Goal: Register for event/course

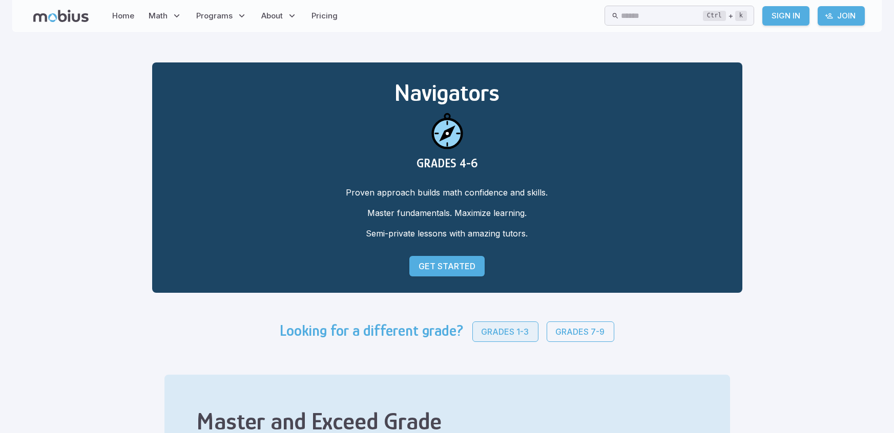
click at [512, 338] on link "Grades 1-3" at bounding box center [505, 332] width 66 height 20
click at [445, 268] on p "Get Started" at bounding box center [446, 266] width 57 height 12
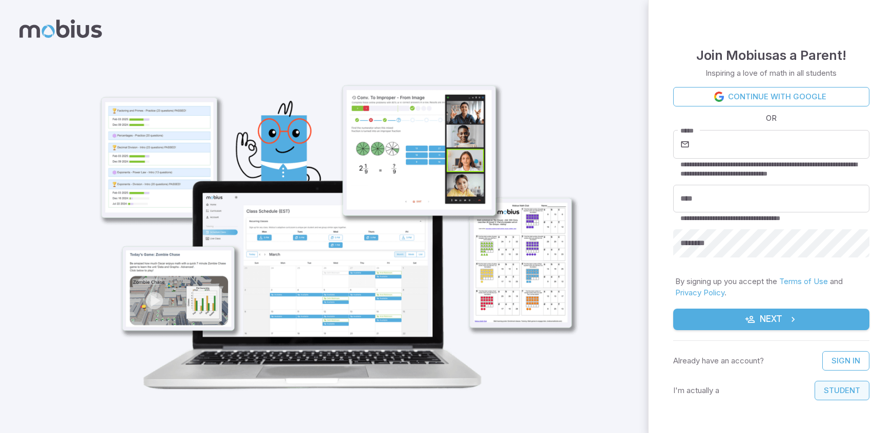
click at [840, 400] on button "Student" at bounding box center [841, 390] width 55 height 19
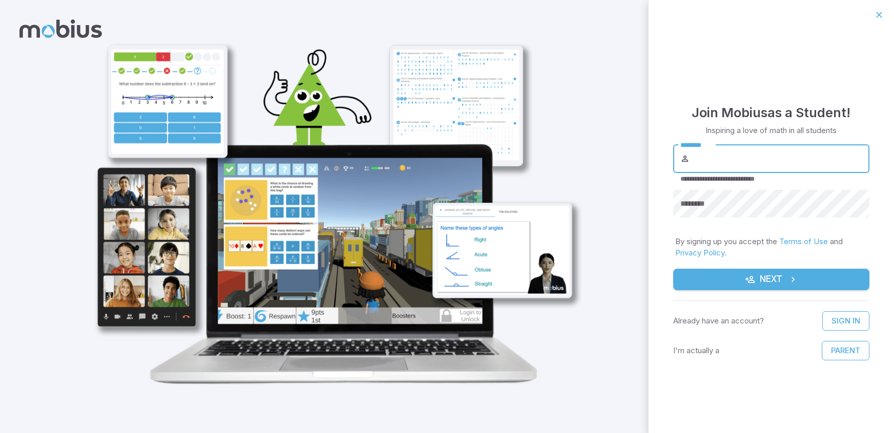
click at [727, 145] on input "********" at bounding box center [781, 158] width 178 height 29
type input "*"
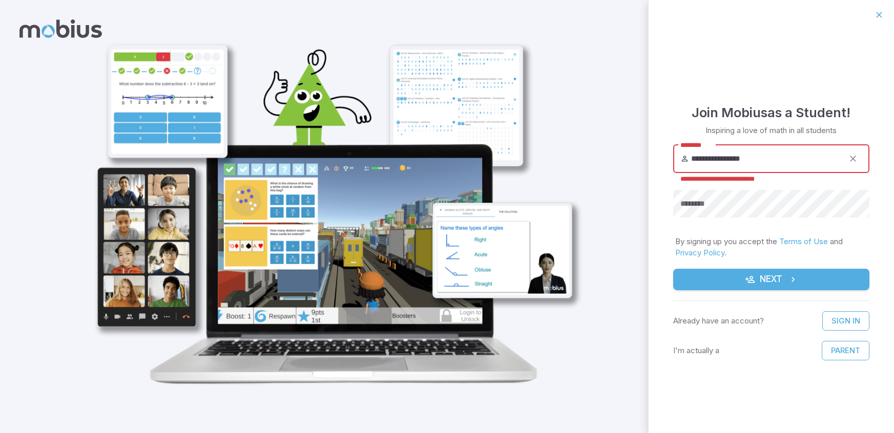
click at [725, 160] on input "**********" at bounding box center [767, 158] width 153 height 29
click at [810, 163] on input "**********" at bounding box center [767, 158] width 153 height 29
click at [718, 161] on input "**********" at bounding box center [767, 158] width 153 height 29
type input "**********"
click at [710, 289] on button "Next" at bounding box center [771, 280] width 196 height 22
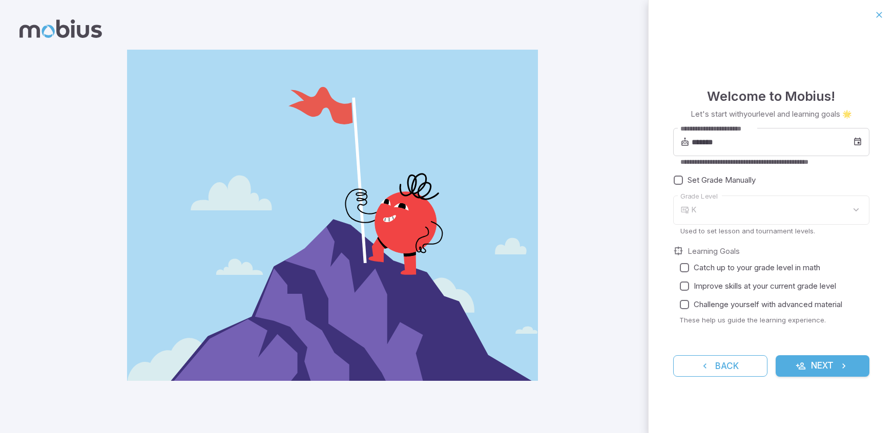
type input "*"
click at [705, 141] on input "*******" at bounding box center [772, 142] width 161 height 29
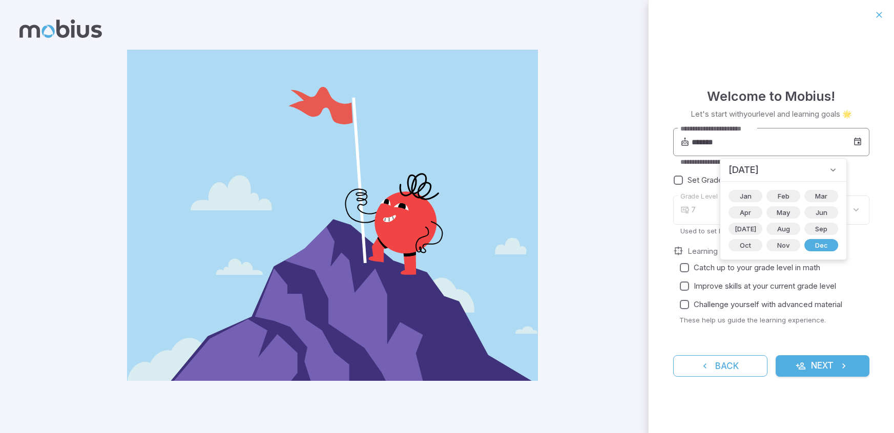
click at [719, 145] on input "*******" at bounding box center [772, 142] width 161 height 29
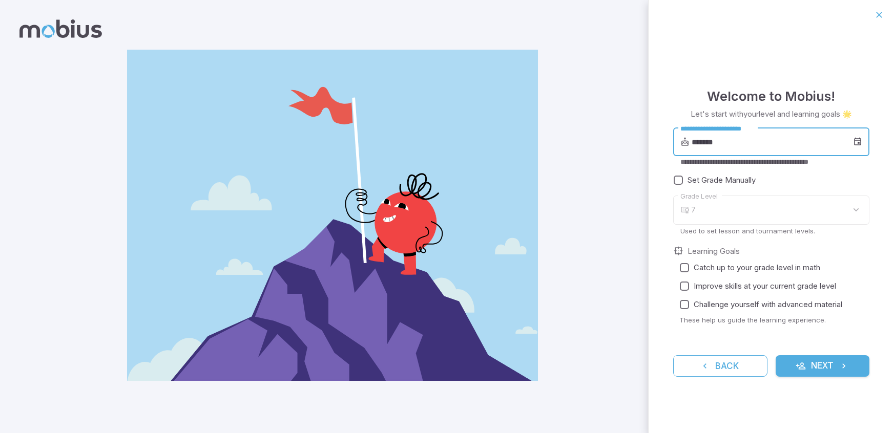
click at [706, 144] on input "*******" at bounding box center [772, 142] width 161 height 29
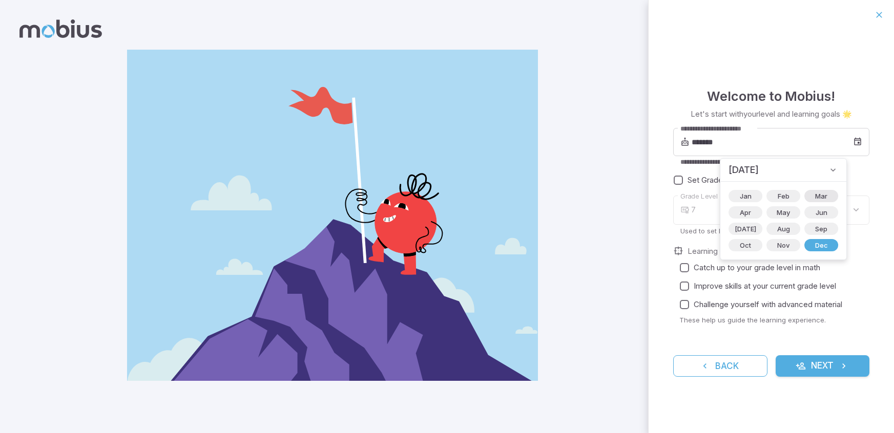
click at [809, 196] on span "Mar" at bounding box center [821, 196] width 25 height 10
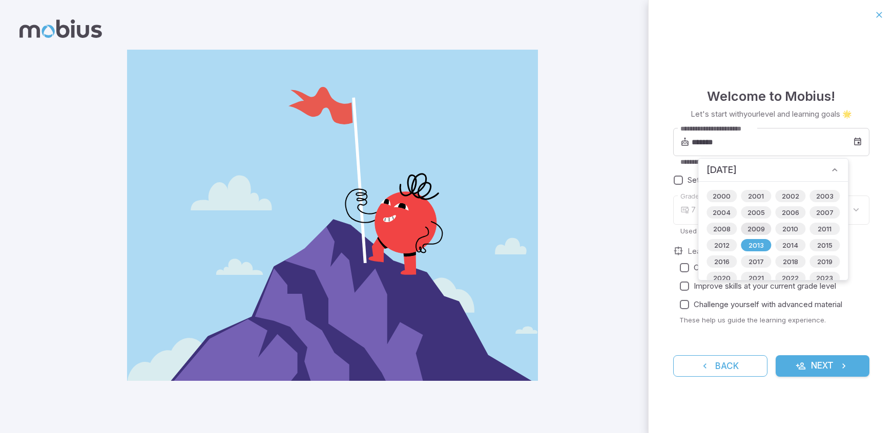
click at [751, 233] on span "2009" at bounding box center [756, 229] width 30 height 10
type input "*******"
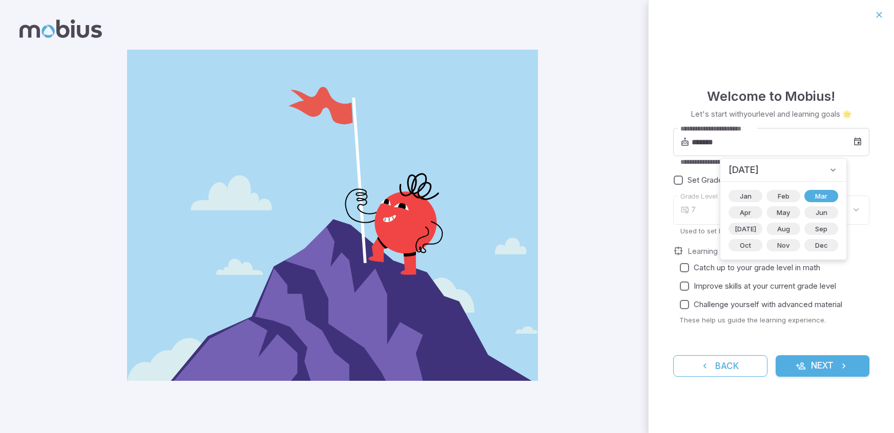
type input "**"
click at [843, 186] on label "Set Grade Manually" at bounding box center [765, 180] width 192 height 18
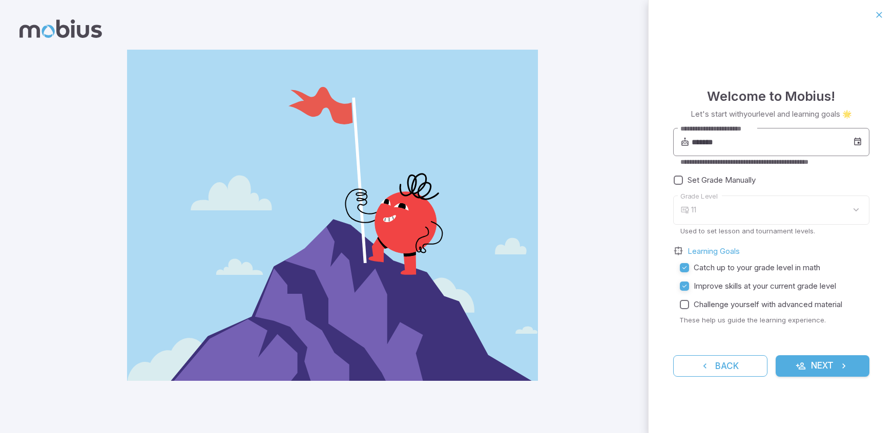
click at [707, 142] on input "*******" at bounding box center [772, 142] width 161 height 29
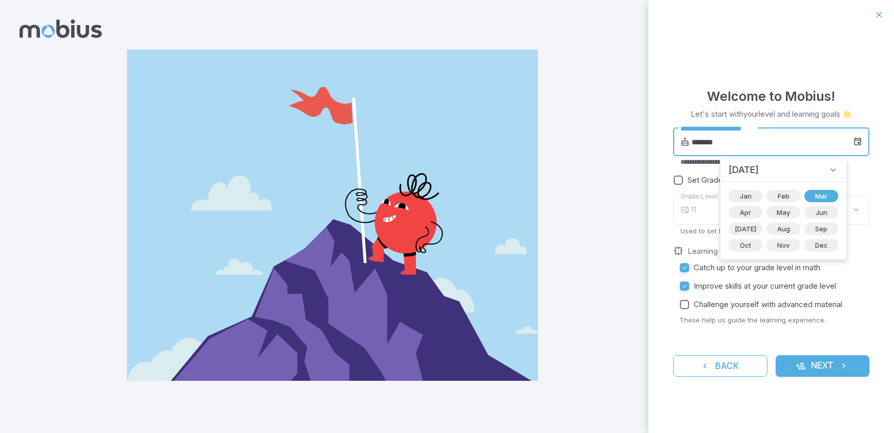
click at [704, 143] on input "*******" at bounding box center [772, 142] width 161 height 29
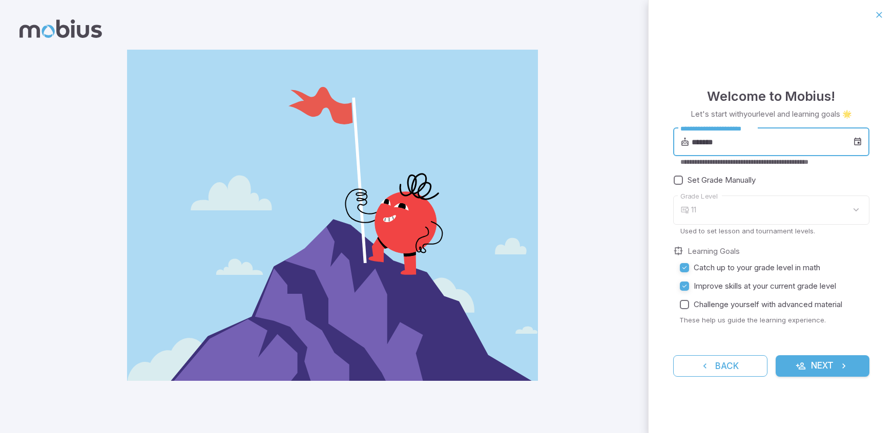
click at [704, 143] on input "*******" at bounding box center [772, 142] width 161 height 29
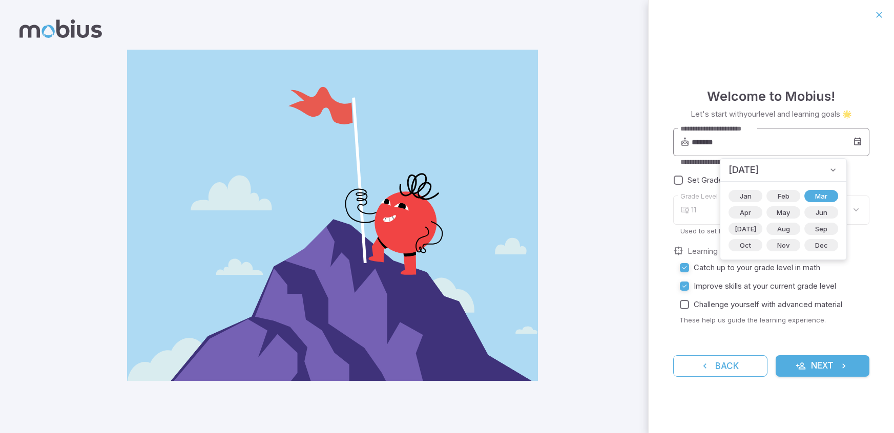
click at [704, 143] on input "*******" at bounding box center [772, 142] width 161 height 29
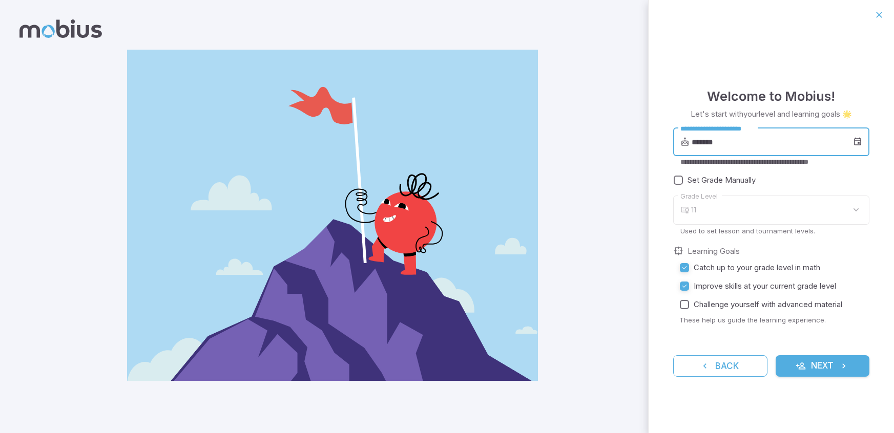
click at [704, 143] on input "*******" at bounding box center [772, 142] width 161 height 29
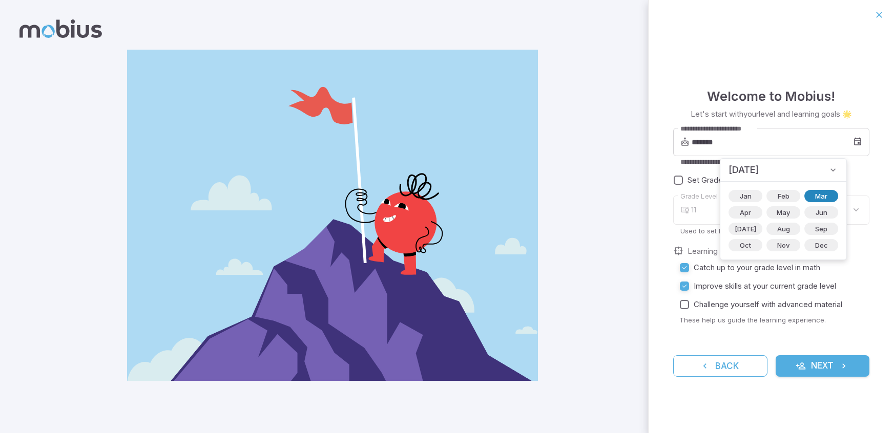
click at [809, 193] on span "Mar" at bounding box center [821, 196] width 25 height 10
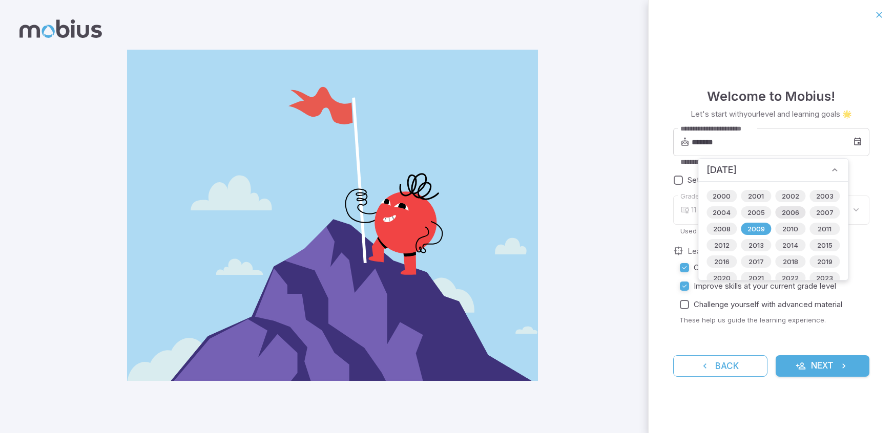
click at [784, 213] on span "2006" at bounding box center [791, 212] width 30 height 10
type input "*******"
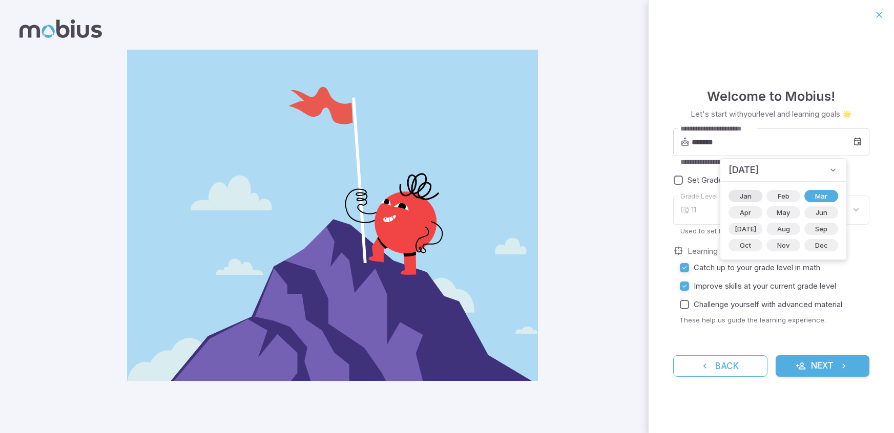
type input "**"
click at [879, 257] on div "**********" at bounding box center [770, 232] width 245 height 404
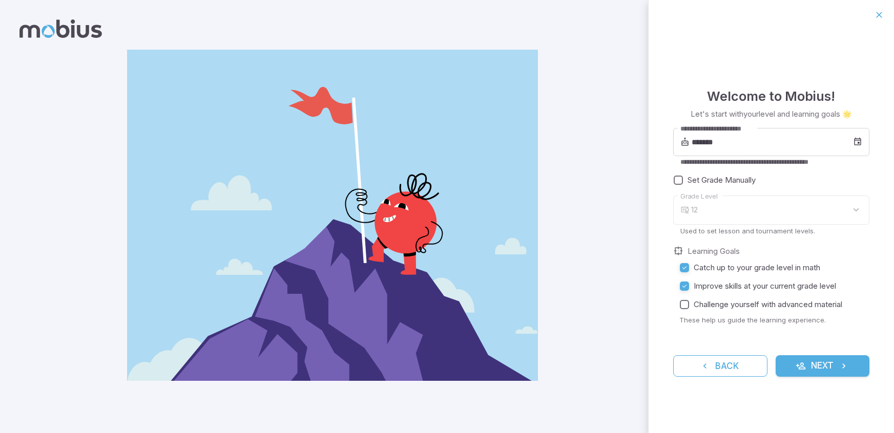
click at [810, 372] on button "Next" at bounding box center [823, 366] width 94 height 22
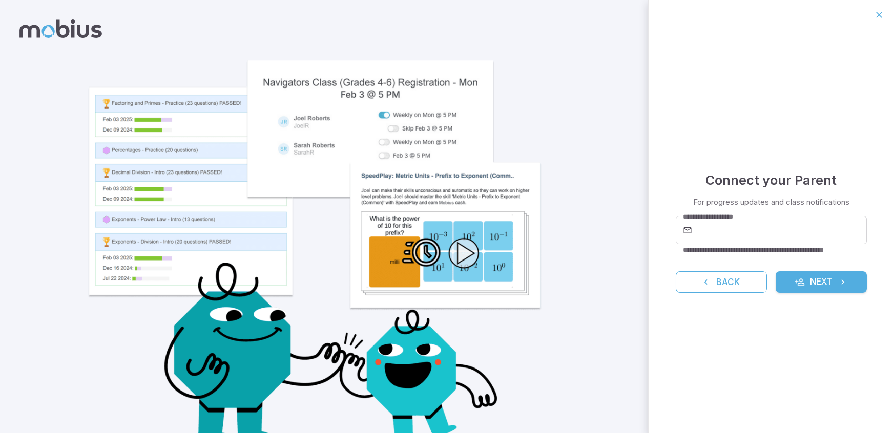
click at [806, 286] on button "Next" at bounding box center [822, 282] width 92 height 22
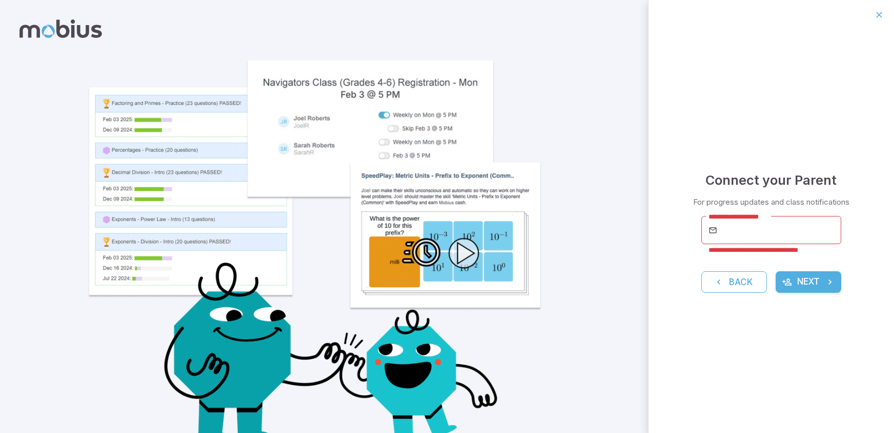
click at [806, 285] on button "Next" at bounding box center [809, 282] width 66 height 22
click at [734, 236] on input "**********" at bounding box center [780, 230] width 122 height 29
type input "*"
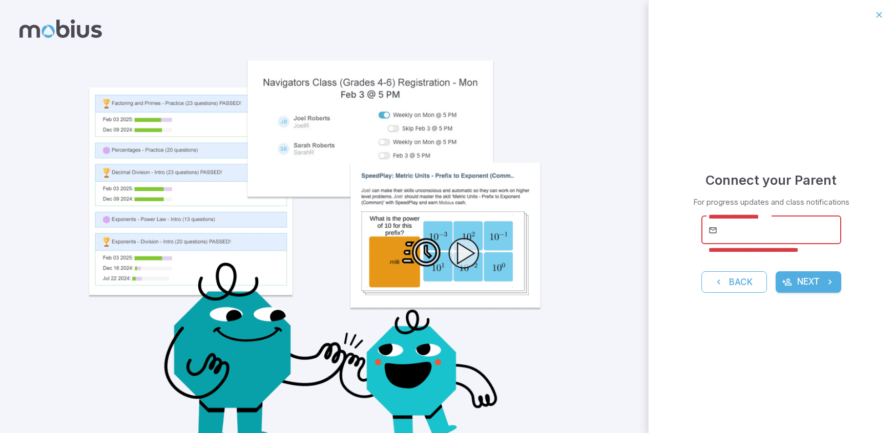
click at [785, 229] on input "**********" at bounding box center [780, 230] width 122 height 29
type input "**********"
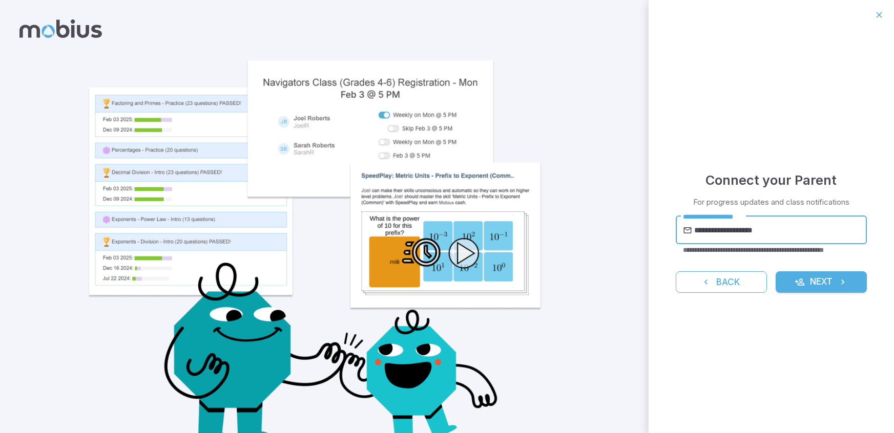
click at [809, 284] on button "Next" at bounding box center [822, 282] width 92 height 22
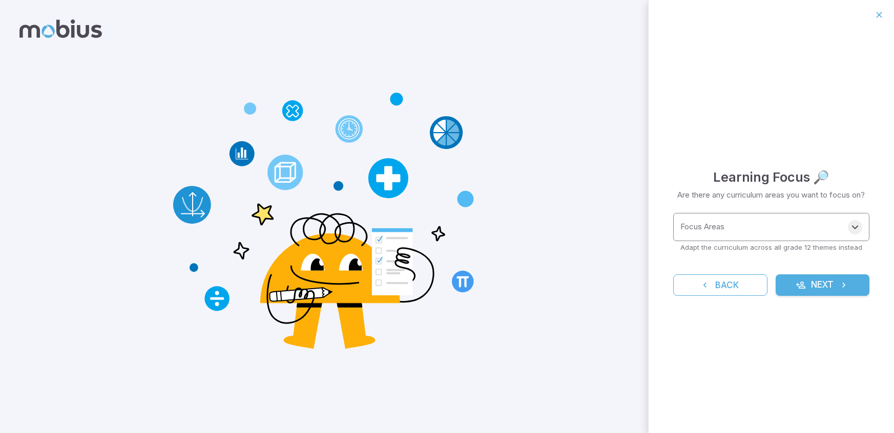
click at [850, 234] on button "Open" at bounding box center [855, 227] width 14 height 14
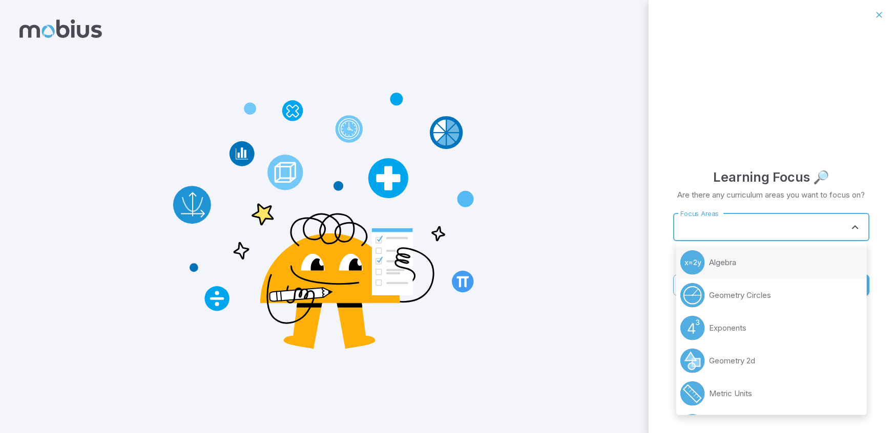
click at [880, 281] on div "Learning Focus 🔎 Are there any curriculum areas you want to focus on? Focus Are…" at bounding box center [770, 232] width 245 height 404
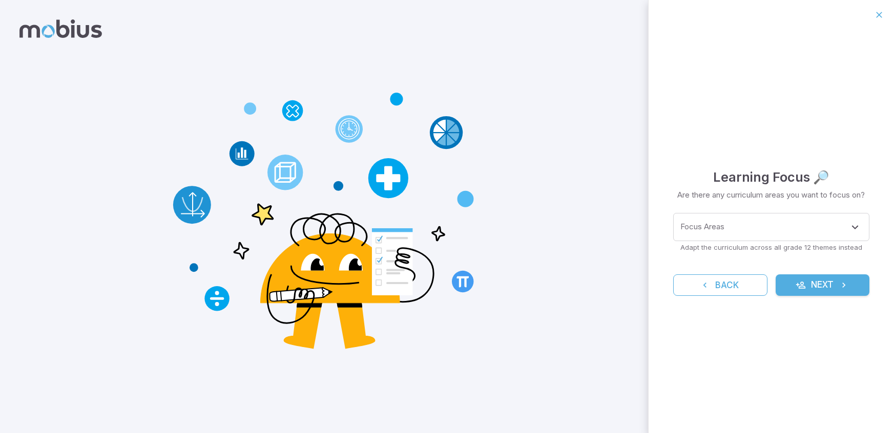
click at [836, 282] on button "Next" at bounding box center [823, 286] width 94 height 22
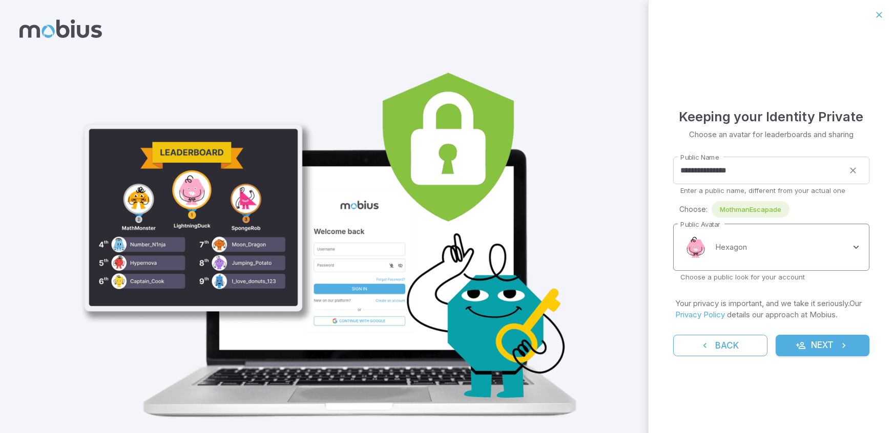
click at [851, 250] on body "**********" at bounding box center [447, 230] width 894 height 460
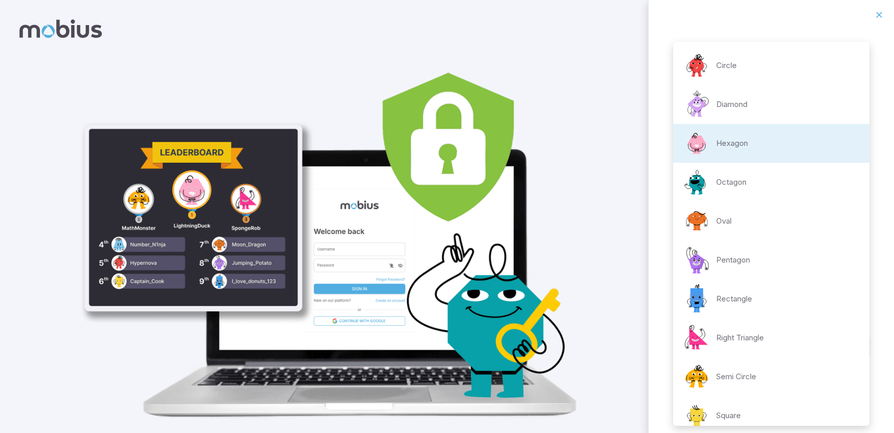
click at [720, 110] on p "Diamond" at bounding box center [731, 104] width 31 height 11
type input "**********"
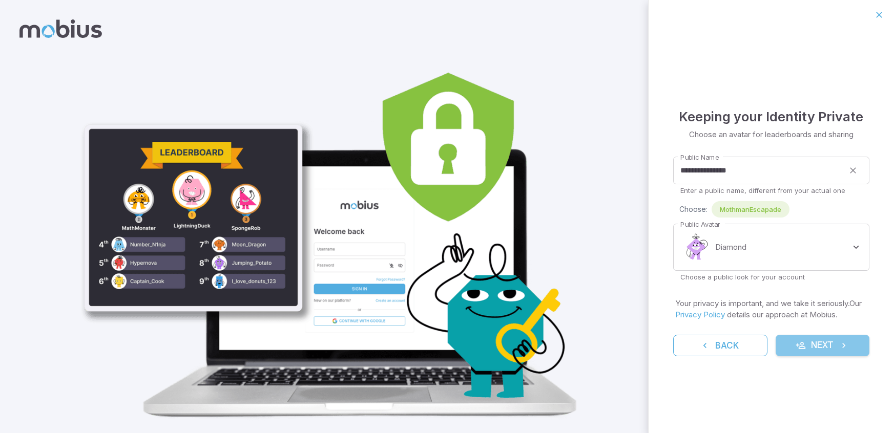
click at [807, 346] on button "Next" at bounding box center [823, 346] width 94 height 22
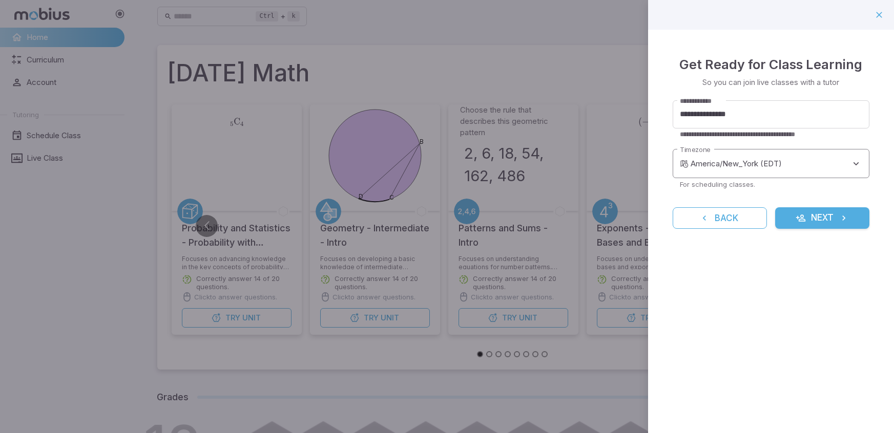
click at [852, 165] on body "Home Curriculum Account Tutoring Schedule Class Live Class Ctrl + k ​ Today's M…" at bounding box center [447, 336] width 894 height 673
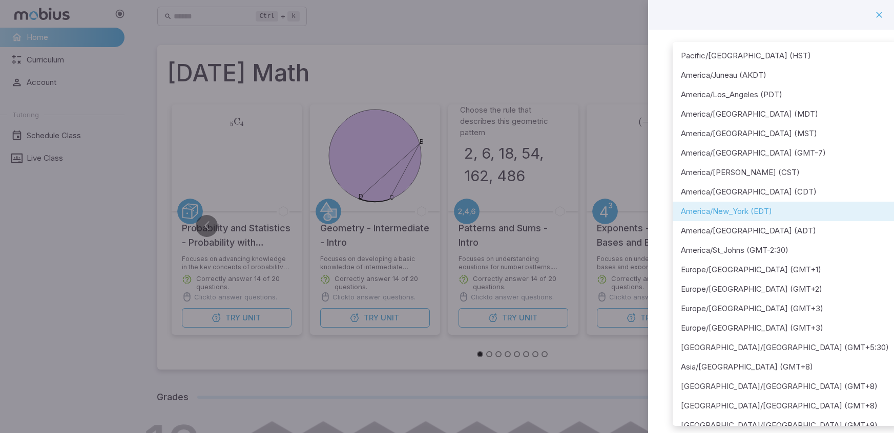
click at [874, 62] on div at bounding box center [447, 216] width 894 height 433
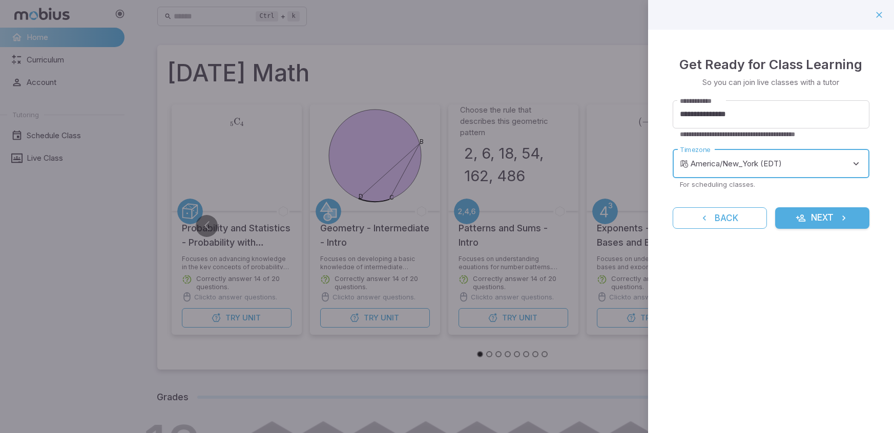
click at [810, 217] on button "Next" at bounding box center [822, 218] width 94 height 22
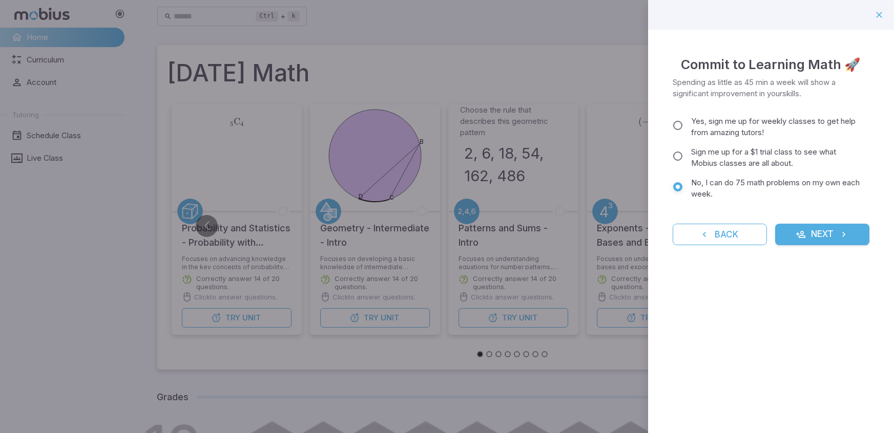
click at [707, 407] on div "Commit to Learning Math 🚀 Spending as little as 45 min a week will show a signi…" at bounding box center [771, 216] width 246 height 433
click at [809, 232] on button "Next" at bounding box center [822, 235] width 94 height 22
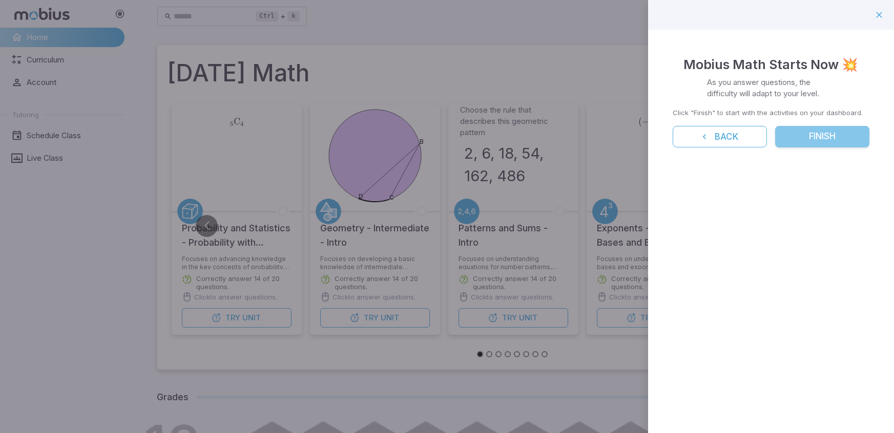
click at [807, 141] on button "Finish" at bounding box center [822, 137] width 94 height 22
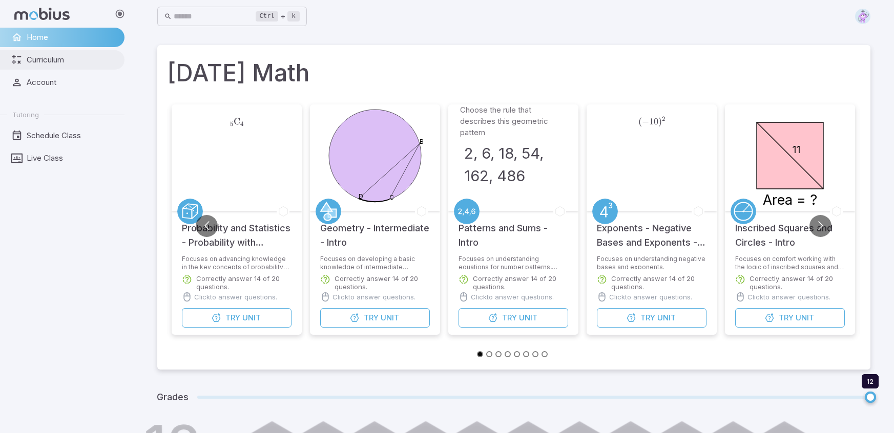
click at [72, 61] on span "Curriculum" at bounding box center [72, 59] width 91 height 11
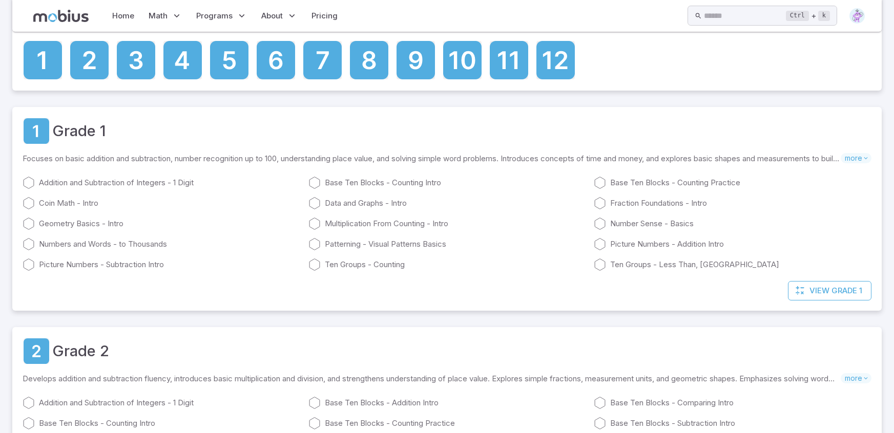
scroll to position [91, 0]
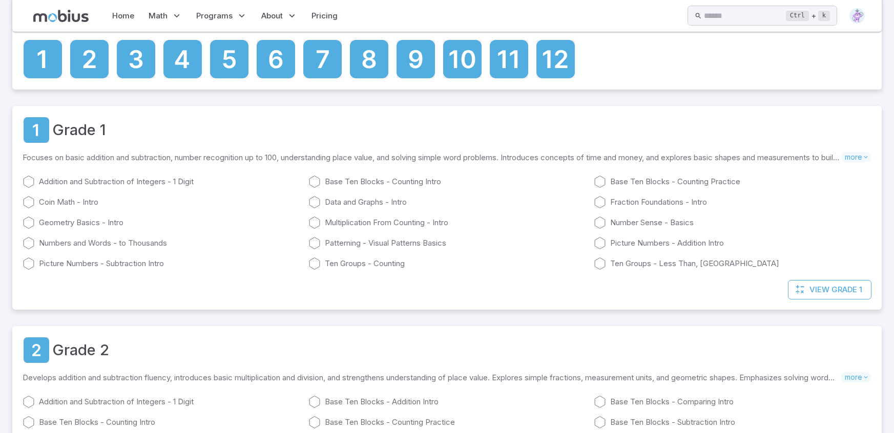
click at [238, 144] on div "Grade 1" at bounding box center [447, 130] width 849 height 28
click at [41, 140] on icon at bounding box center [37, 128] width 26 height 26
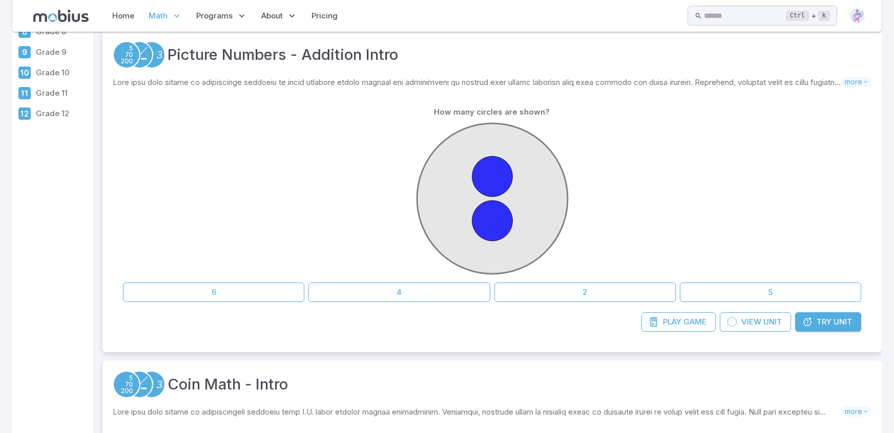
scroll to position [168, 0]
click at [667, 326] on span "Play" at bounding box center [672, 322] width 18 height 11
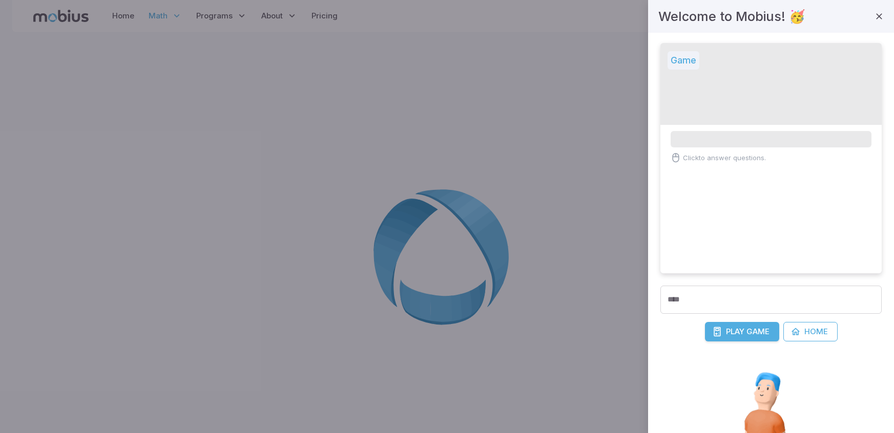
scroll to position [0, 0]
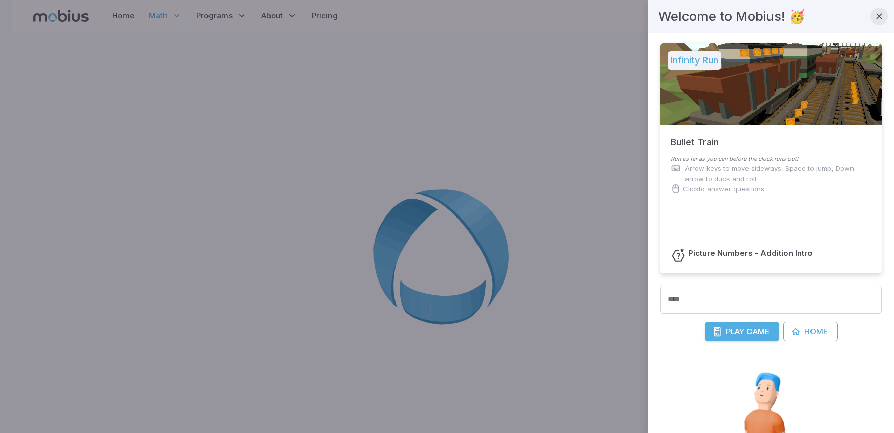
click at [883, 14] on icon "button" at bounding box center [879, 16] width 10 height 10
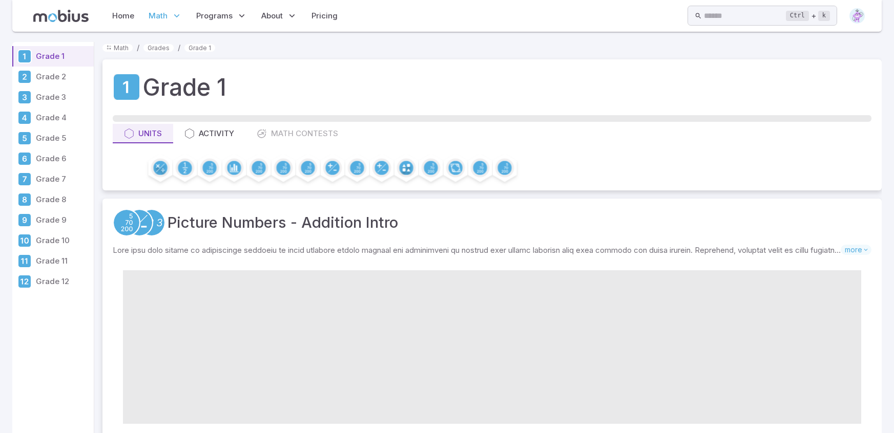
scroll to position [168, 0]
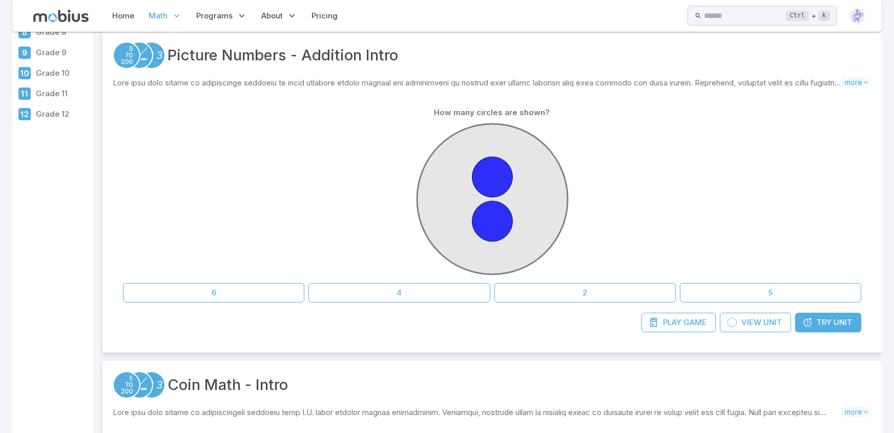
click at [367, 173] on div at bounding box center [492, 200] width 738 height 157
click at [577, 289] on button "2" at bounding box center [584, 292] width 181 height 19
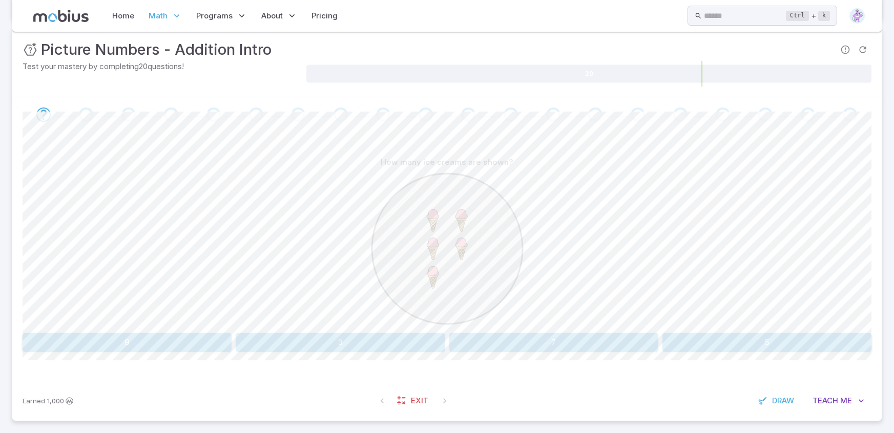
scroll to position [153, 0]
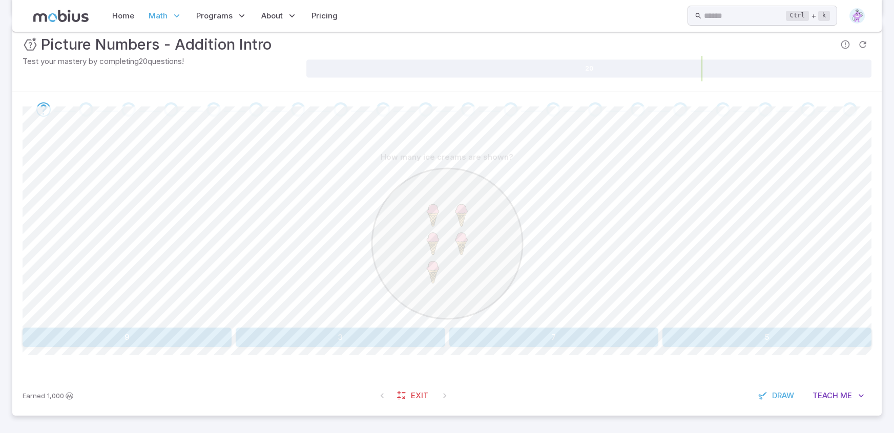
click at [734, 336] on button "5" at bounding box center [766, 337] width 209 height 19
click at [337, 340] on button "5" at bounding box center [340, 337] width 209 height 19
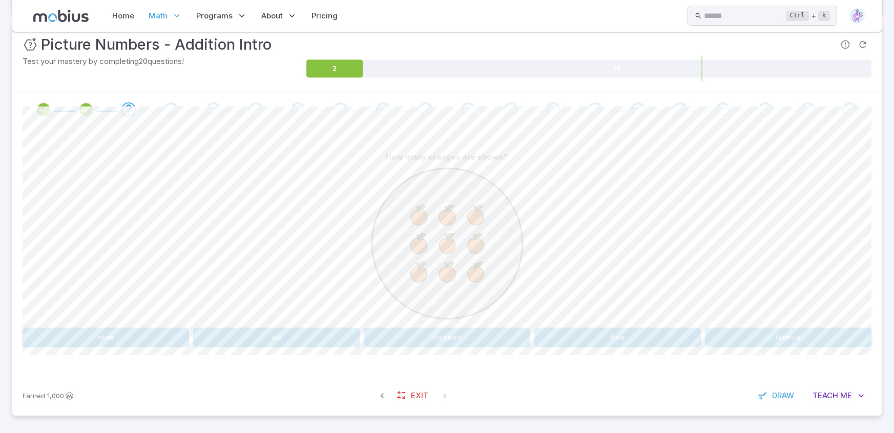
click at [110, 343] on button "nine" at bounding box center [106, 337] width 166 height 19
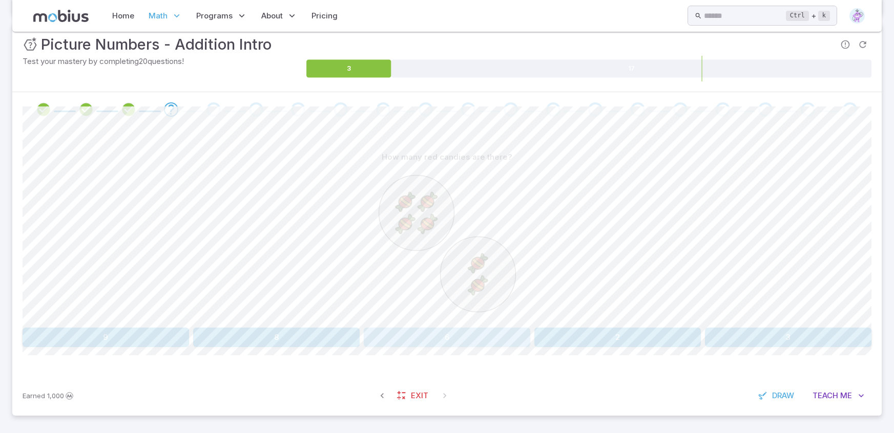
click at [450, 336] on button "6" at bounding box center [447, 337] width 166 height 19
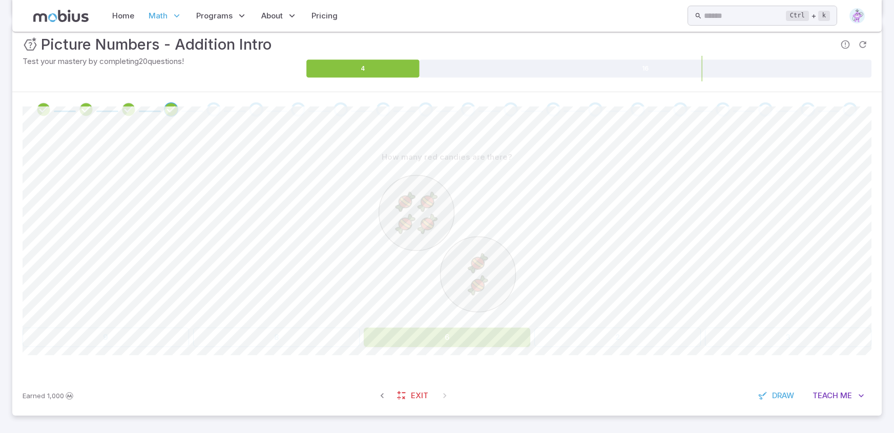
scroll to position [146, 0]
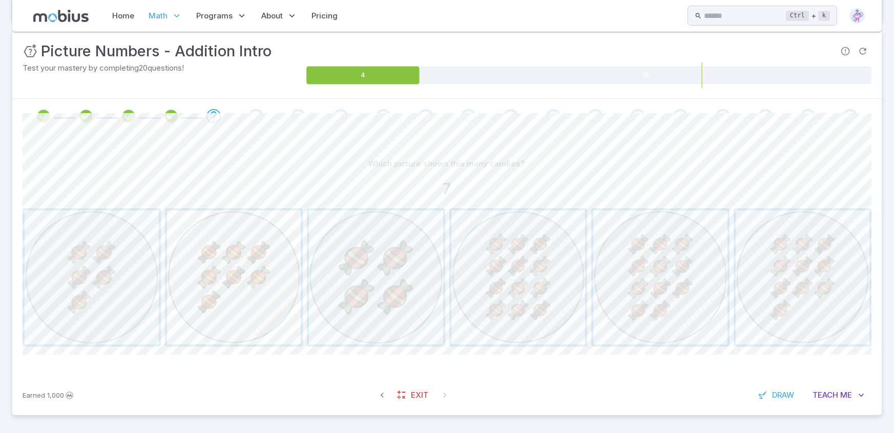
click at [218, 296] on span "button" at bounding box center [234, 278] width 134 height 134
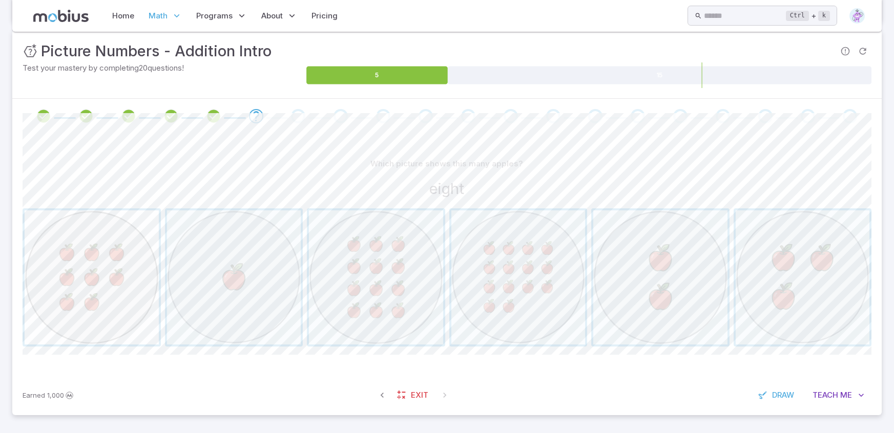
click at [112, 302] on span "button" at bounding box center [92, 278] width 134 height 134
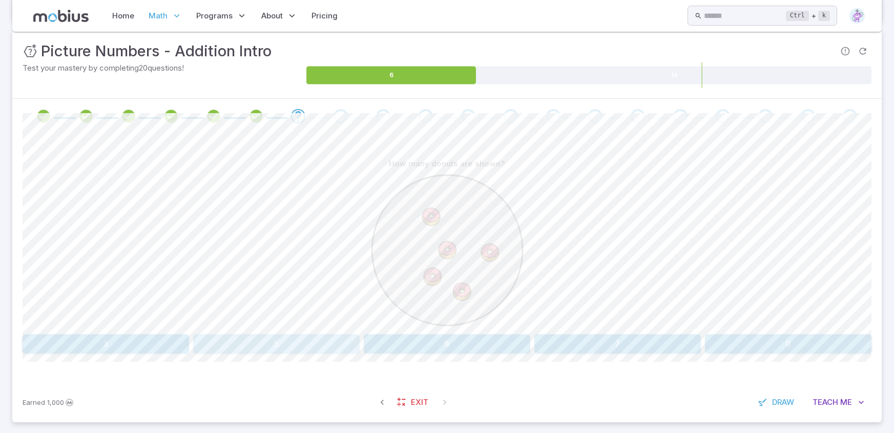
click at [267, 350] on button "5" at bounding box center [276, 343] width 166 height 19
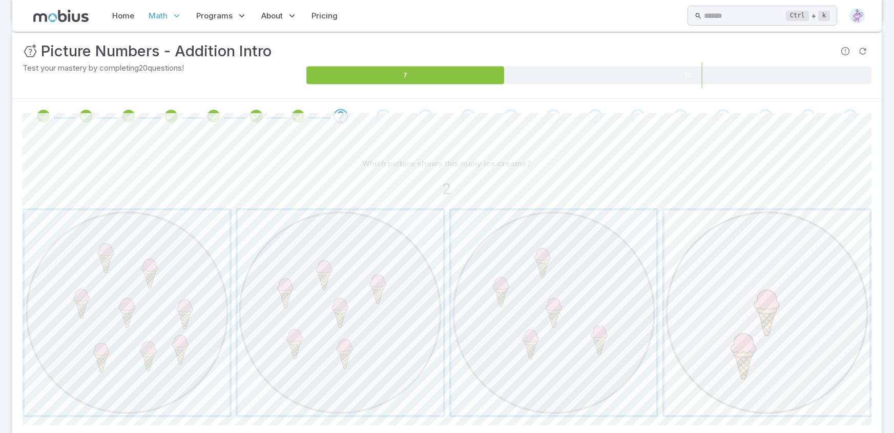
click at [774, 281] on span "button" at bounding box center [766, 313] width 205 height 205
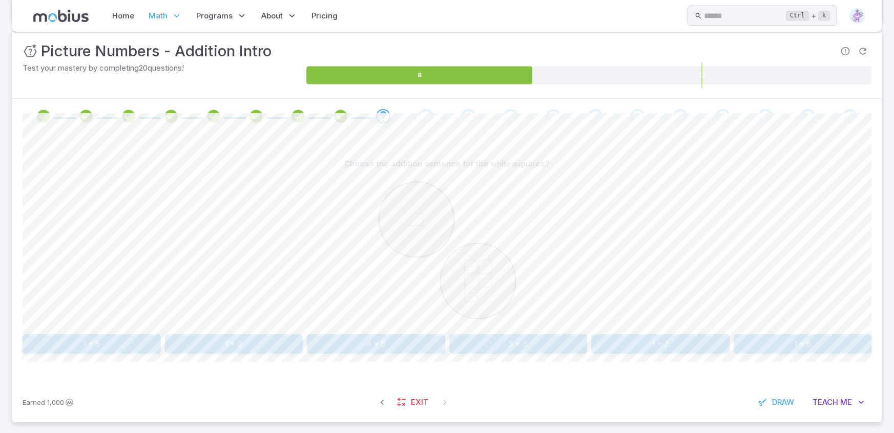
click at [763, 347] on button "1 + 6" at bounding box center [803, 343] width 138 height 19
click at [383, 402] on icon "button" at bounding box center [382, 402] width 10 height 10
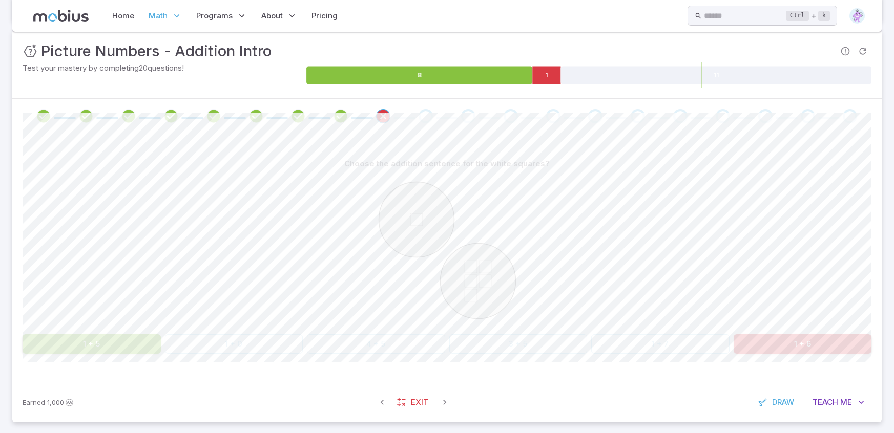
click at [101, 348] on button "1 + 5" at bounding box center [92, 343] width 138 height 19
click at [379, 403] on icon "button" at bounding box center [380, 402] width 10 height 10
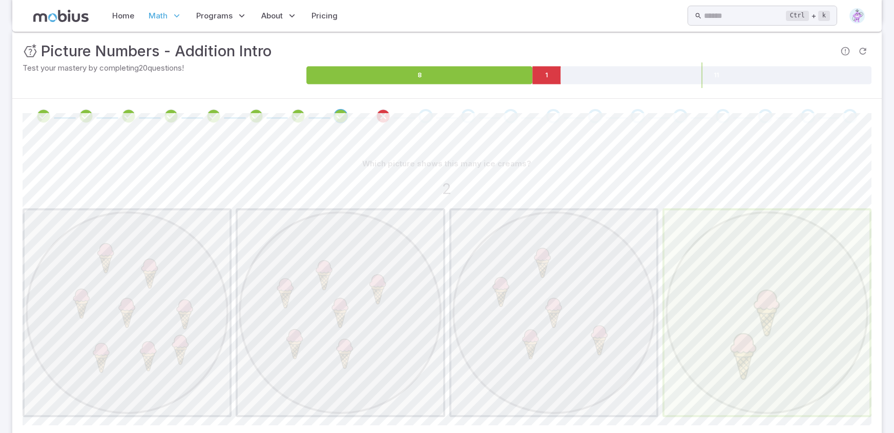
scroll to position [217, 0]
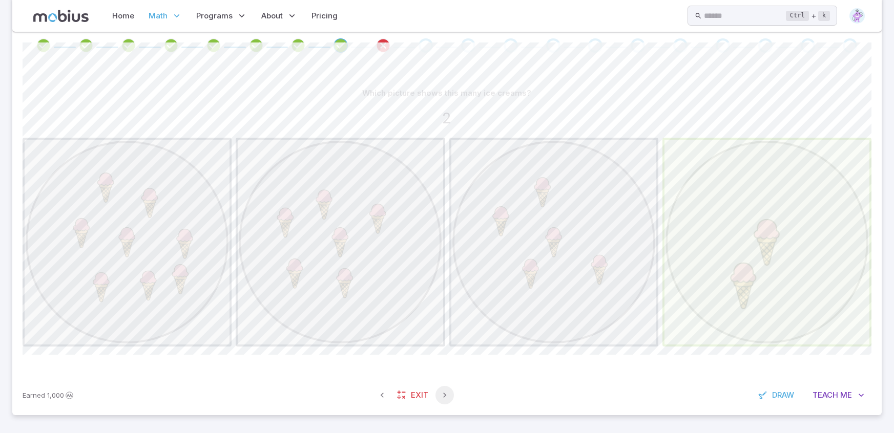
click at [436, 390] on button "button" at bounding box center [444, 395] width 18 height 18
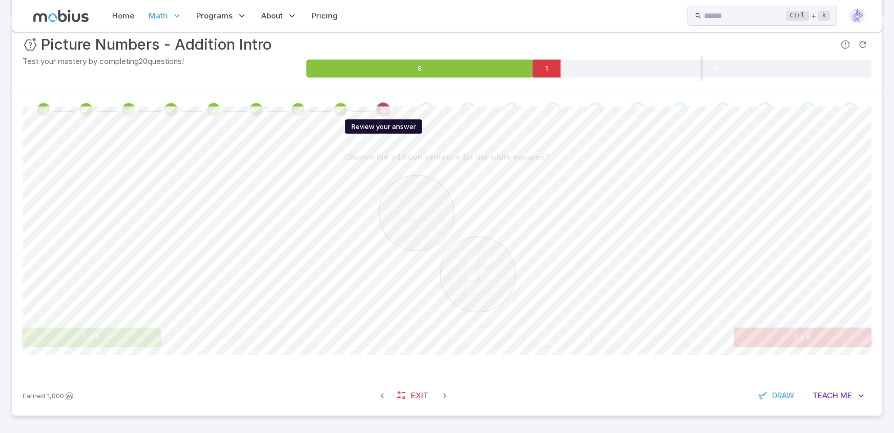
click at [385, 109] on icon "Review your answer" at bounding box center [382, 109] width 15 height 15
click at [383, 109] on icon "Review your answer" at bounding box center [382, 109] width 15 height 15
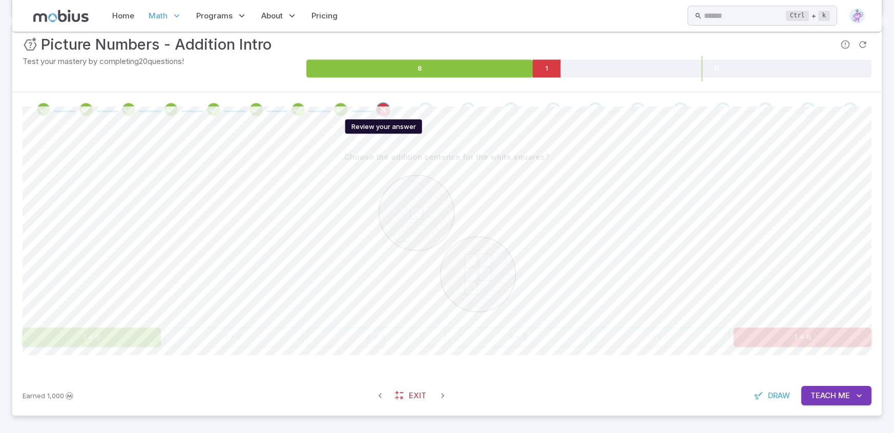
click at [383, 109] on icon "Review your answer" at bounding box center [382, 109] width 15 height 15
click at [538, 213] on div at bounding box center [447, 245] width 849 height 157
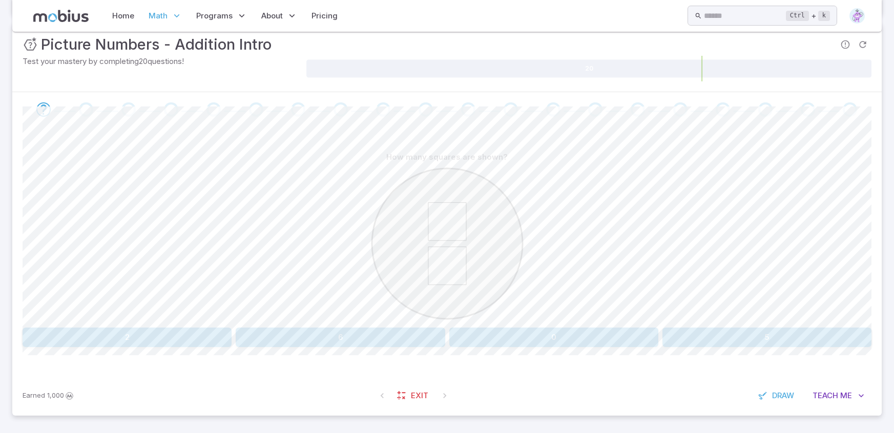
click at [114, 349] on div "How many squares are shown? 2 6 0 5 Canvas actions 100 % Exit zen mode" at bounding box center [447, 251] width 849 height 249
click at [121, 341] on button "2" at bounding box center [127, 337] width 209 height 19
click at [393, 328] on button "six" at bounding box center [376, 337] width 138 height 19
click at [459, 341] on button "one" at bounding box center [447, 337] width 280 height 19
click at [636, 342] on button "6" at bounding box center [660, 337] width 138 height 19
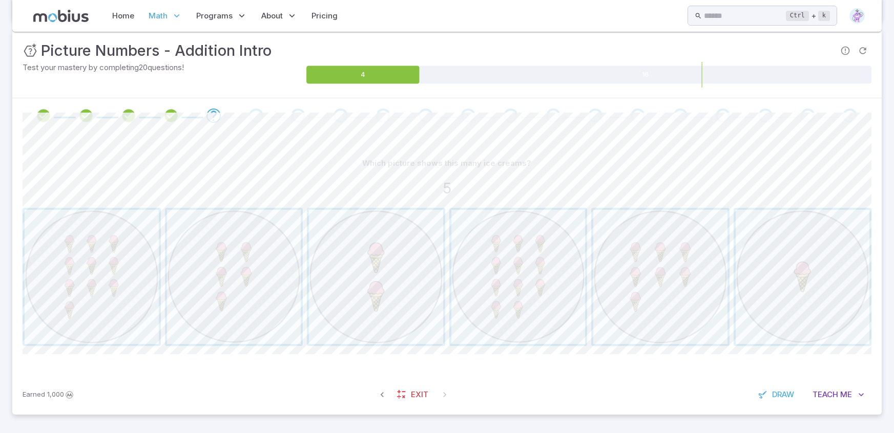
scroll to position [146, 0]
click at [196, 317] on span "button" at bounding box center [234, 278] width 134 height 134
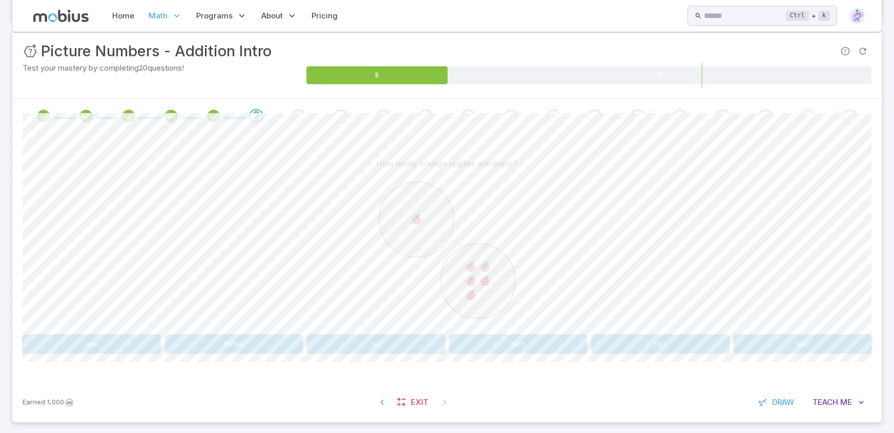
click at [357, 342] on button "six" at bounding box center [376, 343] width 138 height 19
click at [288, 349] on button "1" at bounding box center [234, 343] width 423 height 19
click at [378, 345] on button "one" at bounding box center [447, 343] width 280 height 19
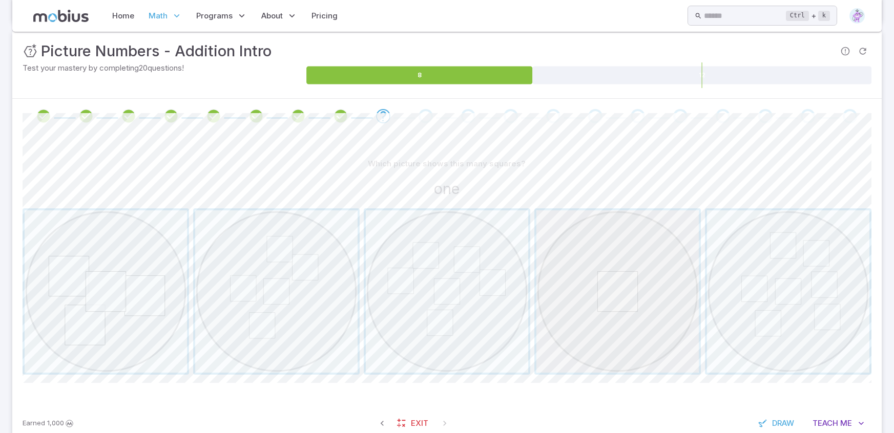
click at [630, 321] on span "button" at bounding box center [617, 292] width 162 height 162
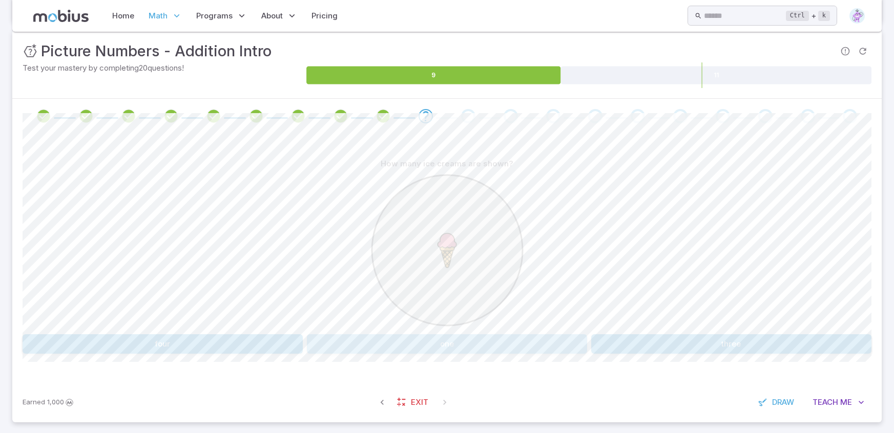
click at [419, 345] on button "one" at bounding box center [447, 343] width 280 height 19
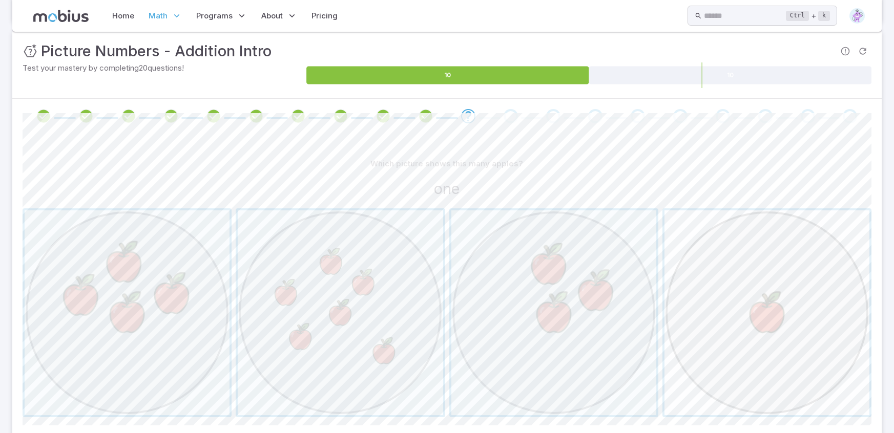
click at [746, 280] on span "button" at bounding box center [766, 313] width 205 height 205
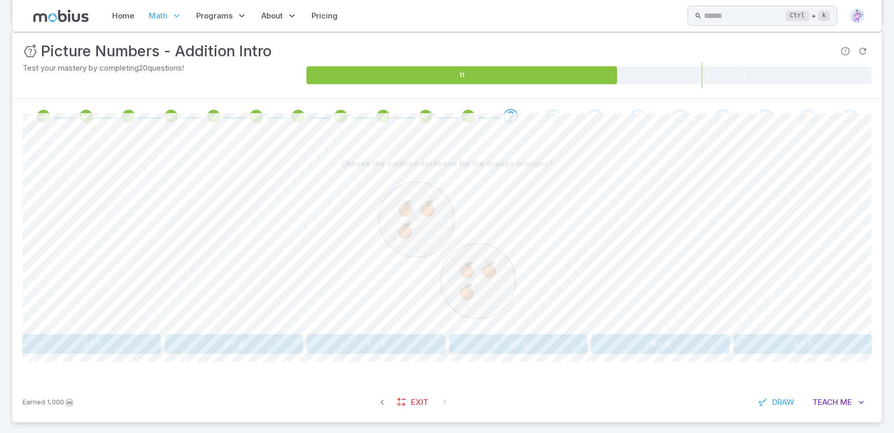
click at [221, 343] on button "3 + 3" at bounding box center [234, 343] width 138 height 19
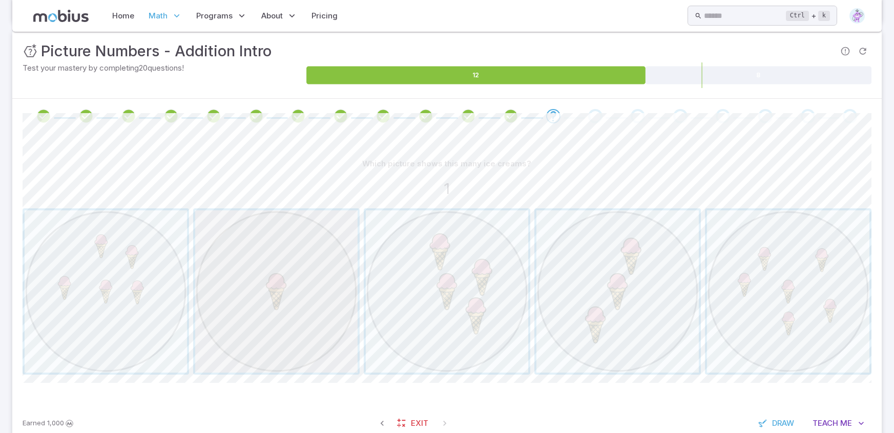
click at [249, 315] on span "button" at bounding box center [276, 292] width 162 height 162
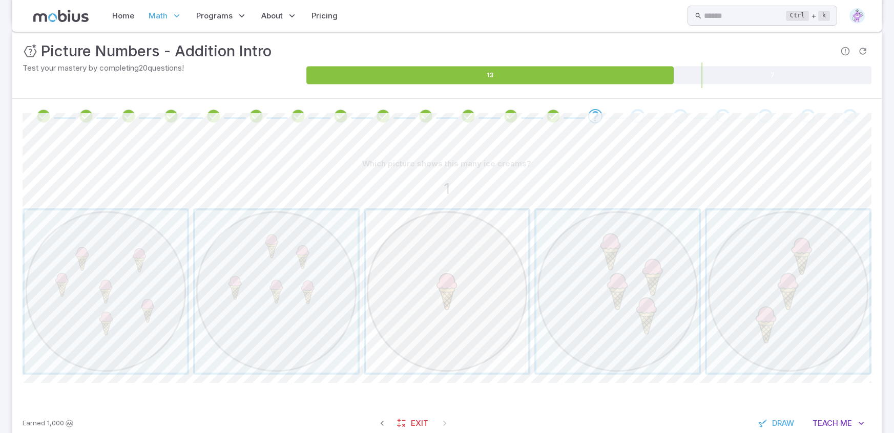
click at [443, 329] on span "button" at bounding box center [447, 292] width 162 height 162
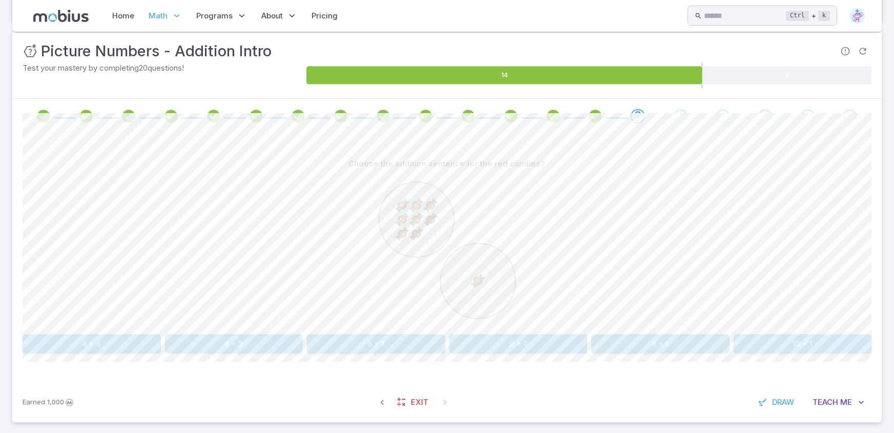
click at [636, 343] on button "8 + 1" at bounding box center [660, 343] width 138 height 19
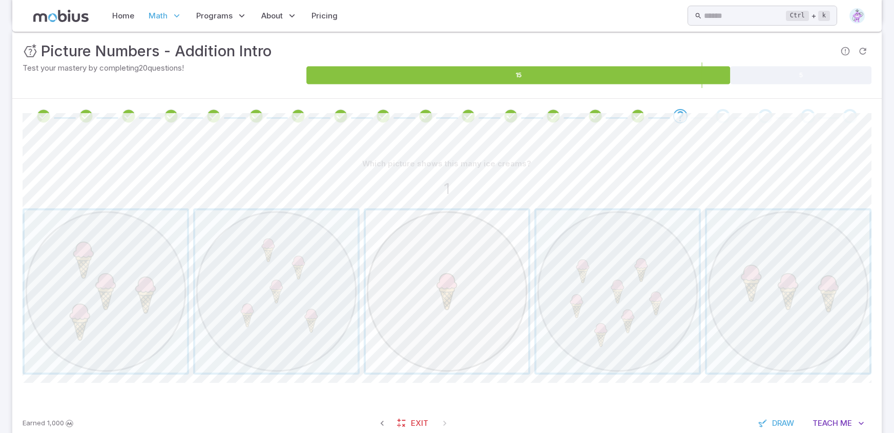
click at [394, 369] on span "button" at bounding box center [447, 292] width 162 height 162
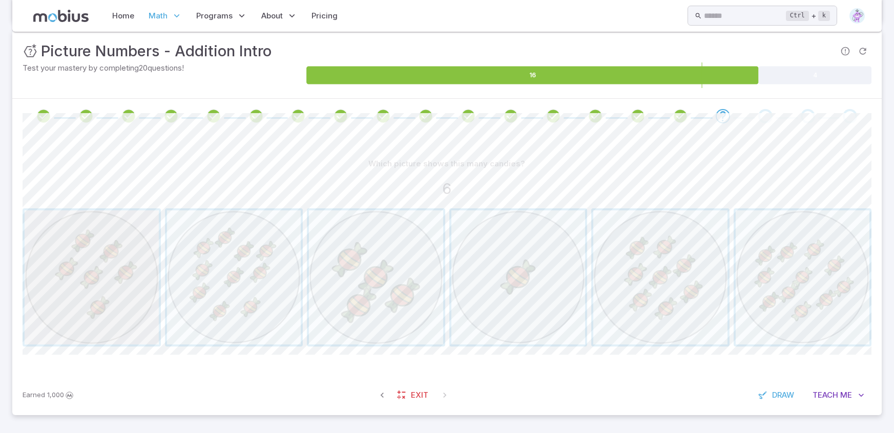
click at [95, 307] on span "button" at bounding box center [92, 278] width 134 height 134
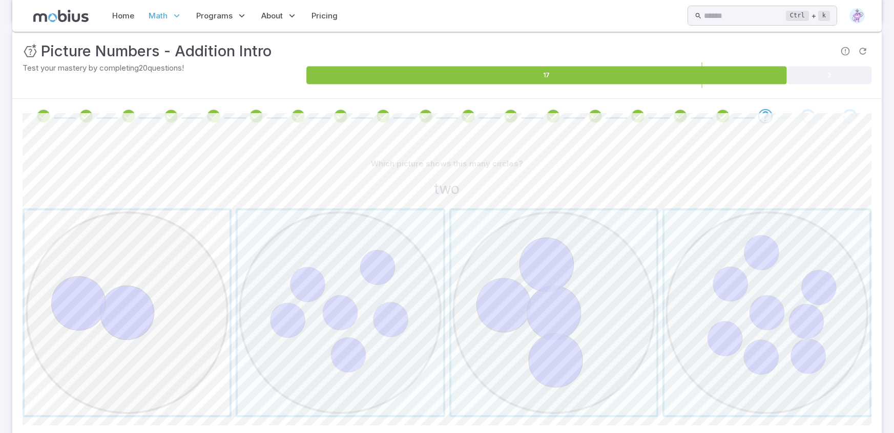
click at [143, 281] on span "button" at bounding box center [127, 313] width 205 height 205
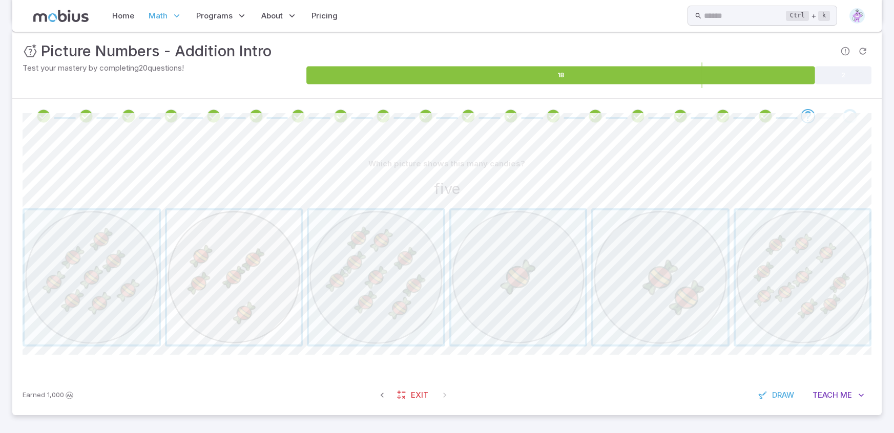
click at [242, 278] on span "button" at bounding box center [234, 278] width 134 height 134
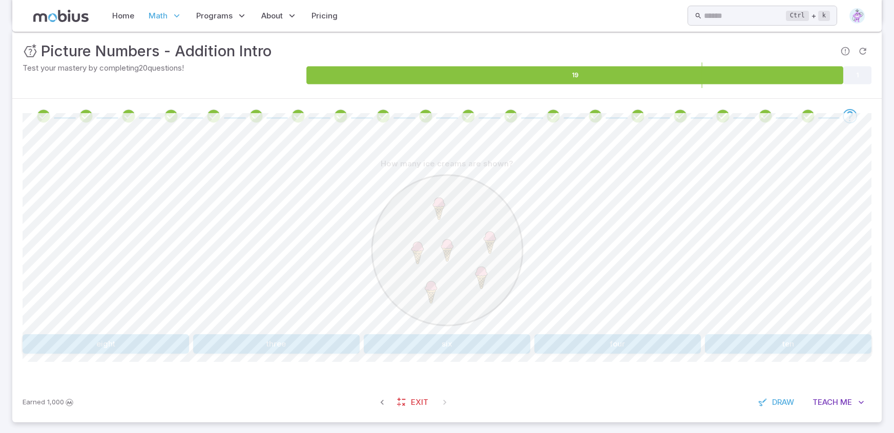
click at [431, 354] on div "How many ice creams are shown? eight three six four ten Canvas actions 100 % Ex…" at bounding box center [447, 258] width 849 height 249
click at [427, 345] on button "six" at bounding box center [447, 343] width 166 height 19
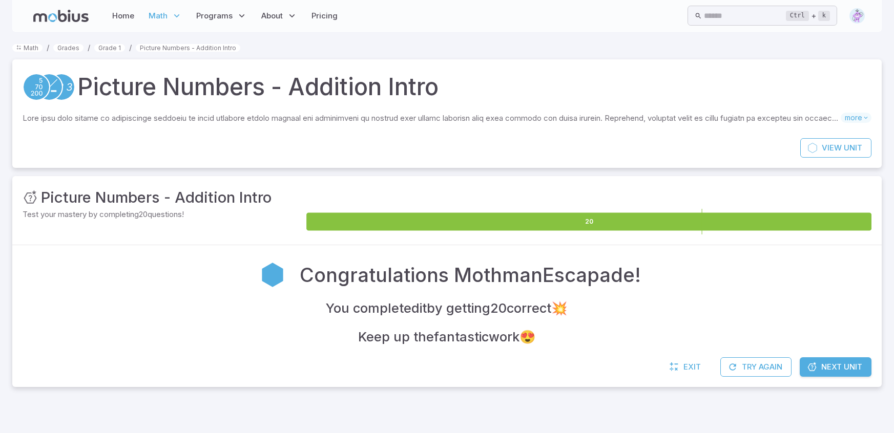
scroll to position [0, 0]
click at [846, 362] on span "Next Unit" at bounding box center [841, 367] width 41 height 11
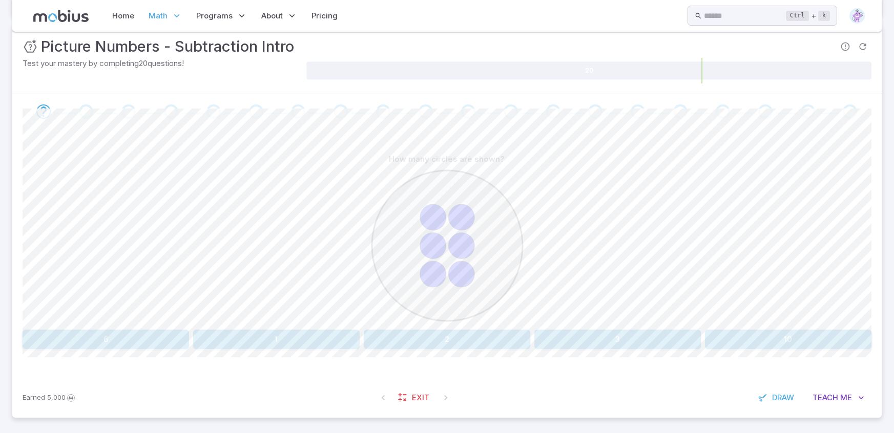
scroll to position [143, 0]
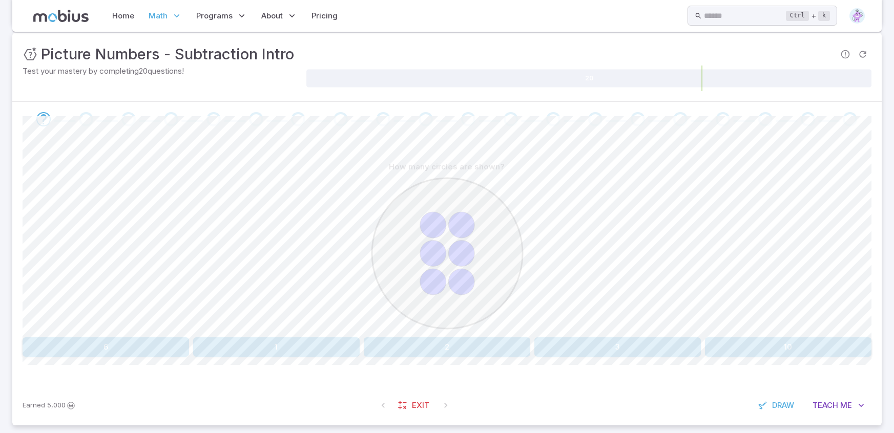
click at [145, 341] on button "6" at bounding box center [106, 347] width 166 height 19
click at [619, 348] on button "six" at bounding box center [617, 347] width 166 height 19
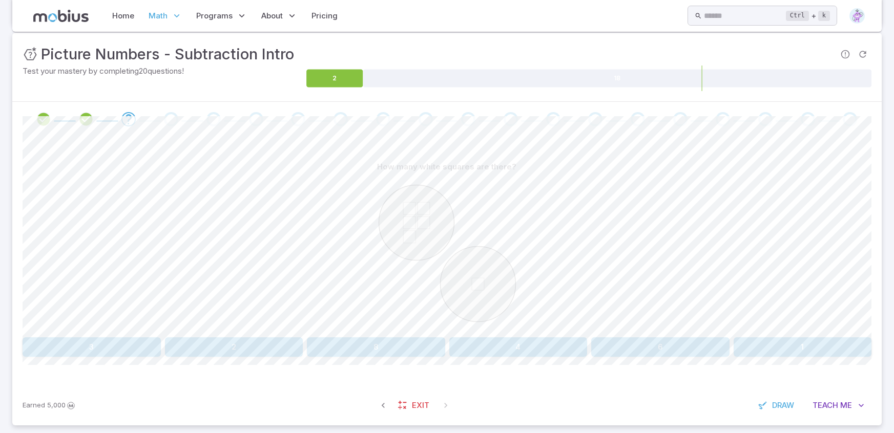
click at [640, 344] on button "6" at bounding box center [660, 347] width 138 height 19
click at [487, 344] on button "9" at bounding box center [518, 347] width 138 height 19
click at [351, 348] on button "nine" at bounding box center [376, 347] width 138 height 19
click at [488, 345] on button "8 + 1" at bounding box center [518, 347] width 138 height 19
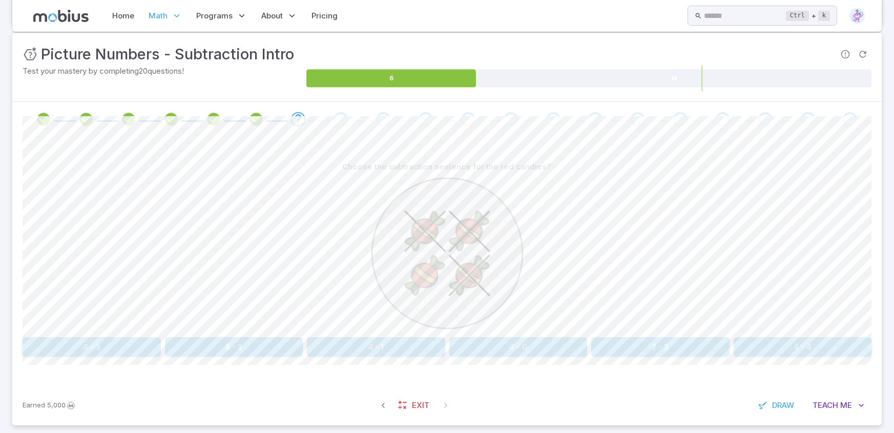
click at [107, 348] on button "4 - 3" at bounding box center [92, 347] width 138 height 19
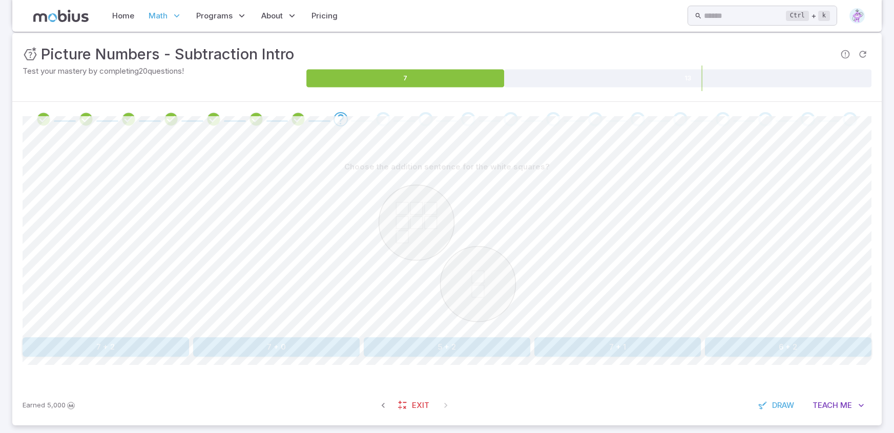
click at [124, 343] on button "7 + 2" at bounding box center [106, 347] width 166 height 19
click at [244, 348] on button "3 + 6" at bounding box center [234, 347] width 138 height 19
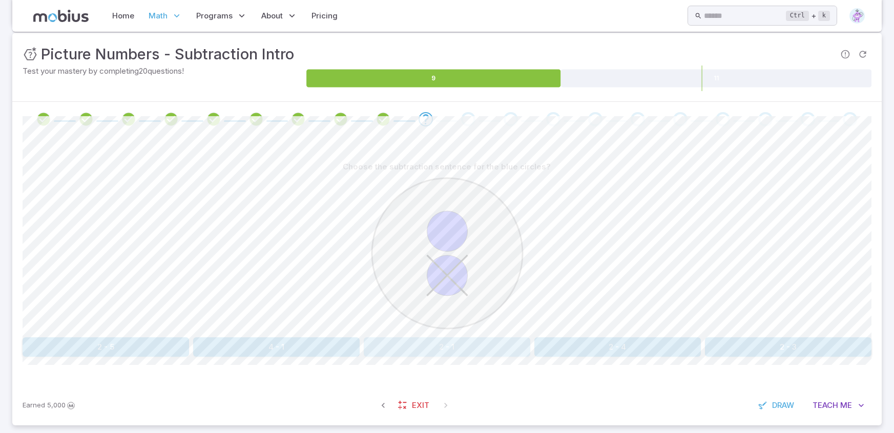
click at [479, 351] on button "2 - 1" at bounding box center [447, 347] width 166 height 19
click at [770, 354] on button "5 - 4" at bounding box center [803, 347] width 138 height 19
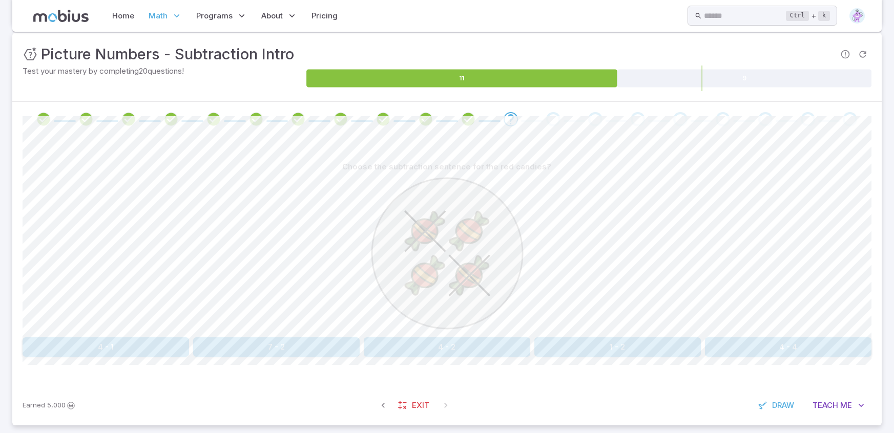
click at [451, 350] on button "4 - 2" at bounding box center [447, 347] width 166 height 19
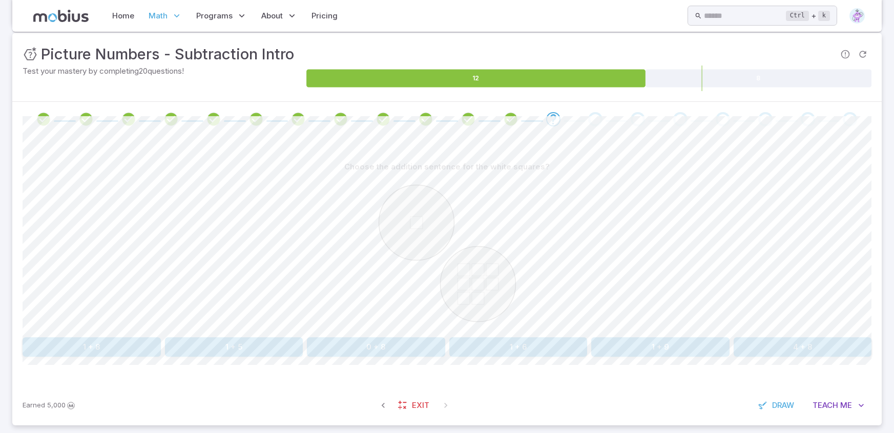
click at [101, 336] on div "Choose the addition sentence for the white squares? 1 + 8 1 + 5 0 + 8 1 + 6 1 +…" at bounding box center [447, 257] width 849 height 200
click at [103, 349] on button "1 + 8" at bounding box center [92, 347] width 138 height 19
click at [812, 343] on button "five" at bounding box center [803, 347] width 138 height 19
click at [200, 340] on button "two" at bounding box center [127, 347] width 209 height 19
click at [555, 342] on button "three" at bounding box center [617, 347] width 166 height 19
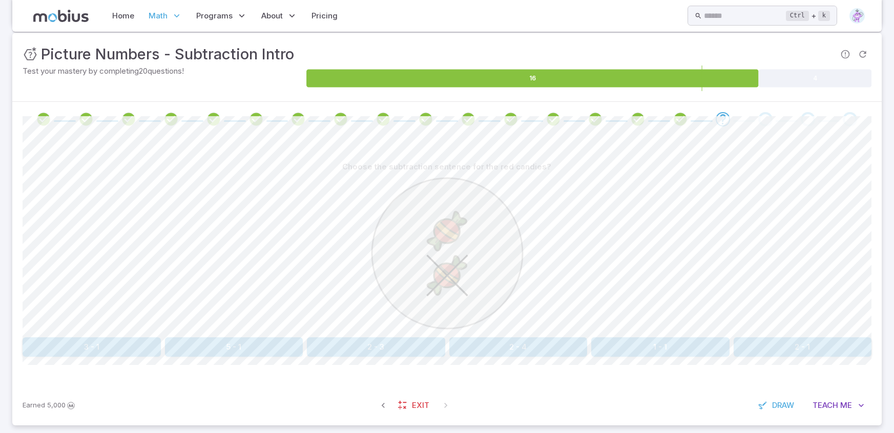
click at [759, 352] on button "2 - 1" at bounding box center [803, 347] width 138 height 19
click at [104, 353] on button "4 + 5" at bounding box center [92, 347] width 138 height 19
click at [788, 339] on button "4 - 1" at bounding box center [803, 347] width 138 height 19
click at [89, 344] on button "5 - 4" at bounding box center [92, 347] width 138 height 19
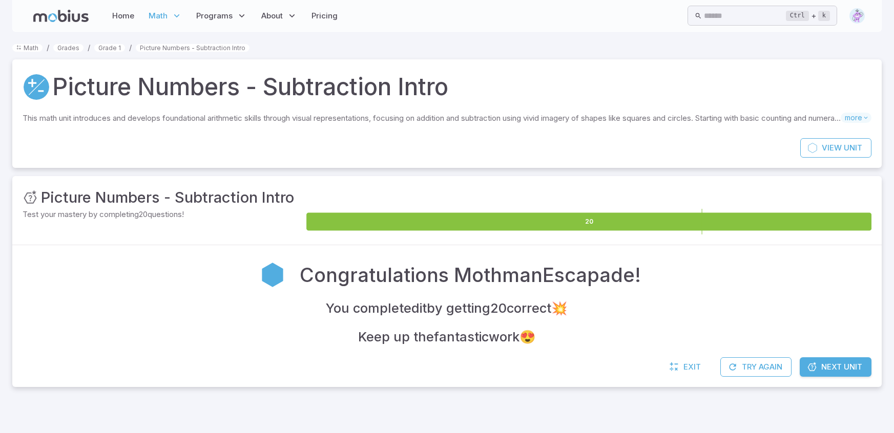
scroll to position [0, 0]
